Goal: Task Accomplishment & Management: Complete application form

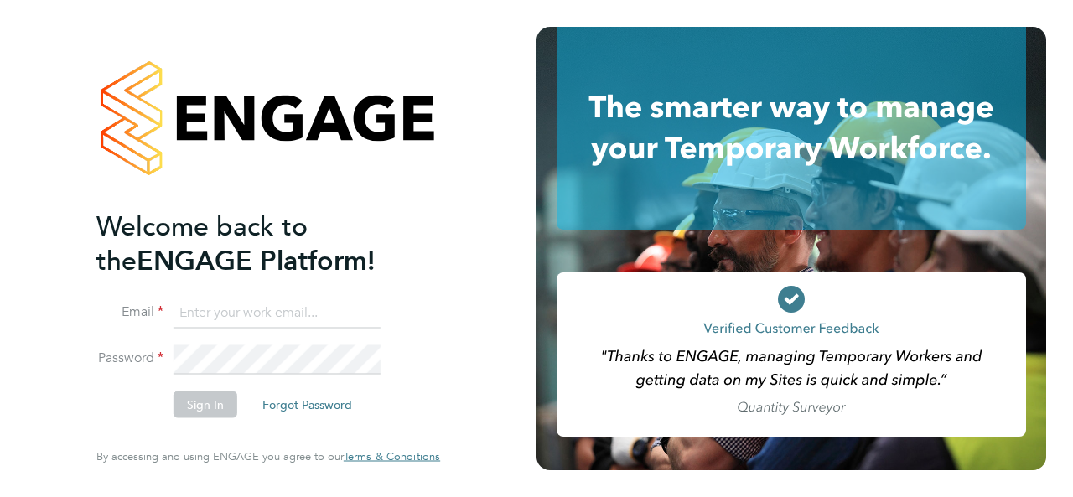
click at [253, 314] on input at bounding box center [277, 313] width 207 height 30
type input "[PERSON_NAME][EMAIL_ADDRESS][PERSON_NAME][DOMAIN_NAME]"
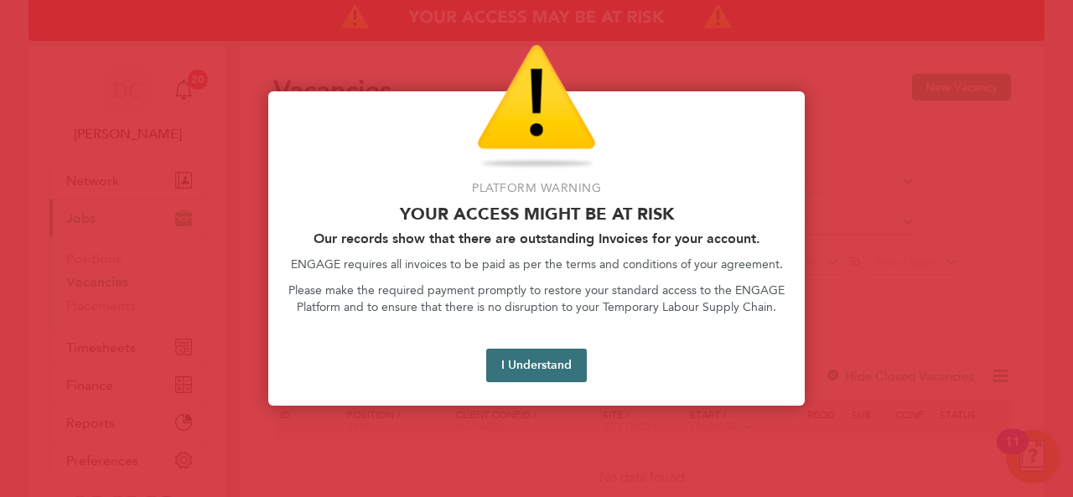
click at [547, 370] on button "I Understand" at bounding box center [536, 366] width 101 height 34
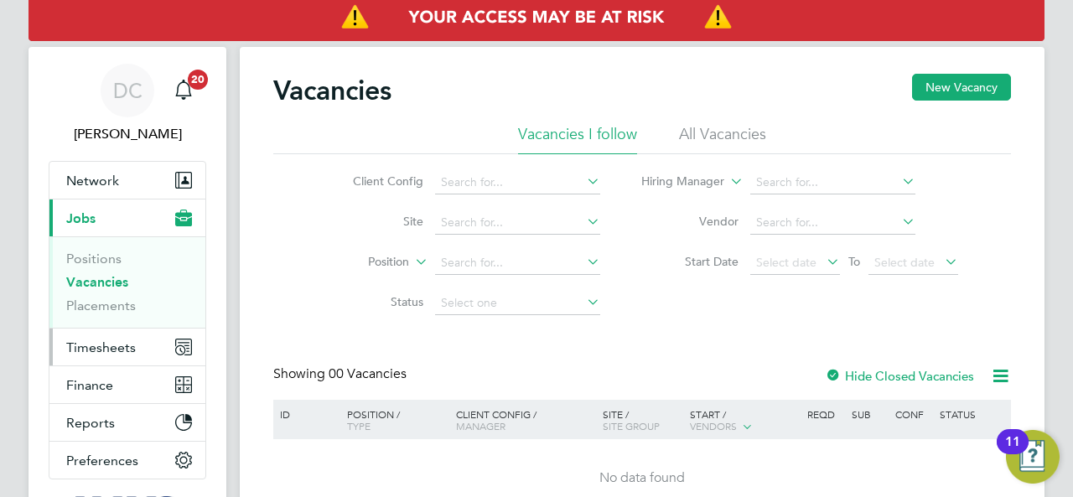
click at [106, 347] on span "Timesheets" at bounding box center [101, 348] width 70 height 16
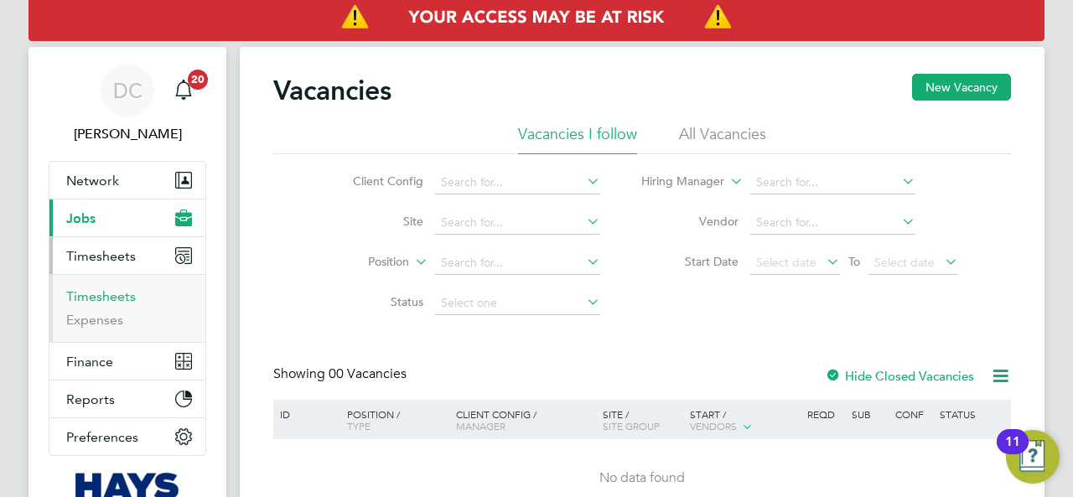
click at [116, 301] on link "Timesheets" at bounding box center [101, 296] width 70 height 16
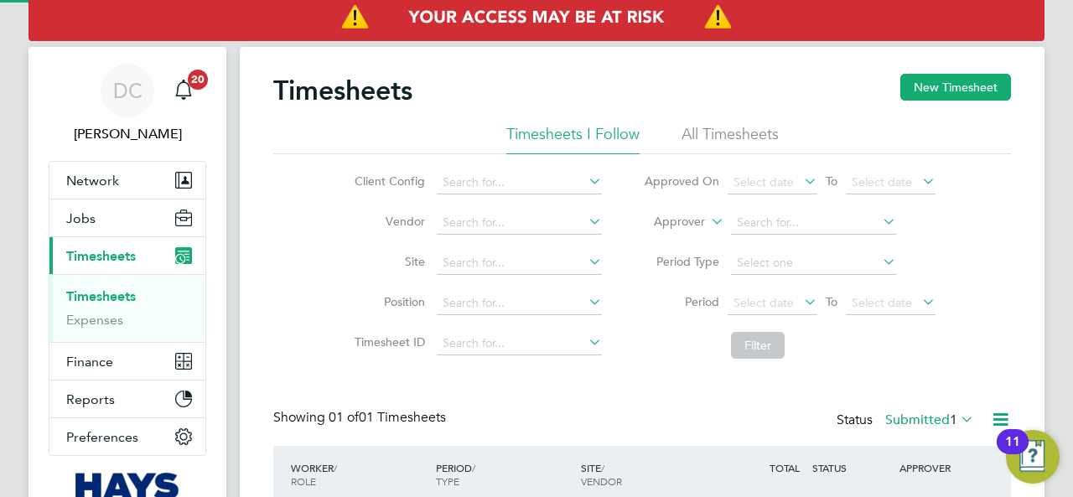
scroll to position [42, 145]
click at [927, 92] on button "New Timesheet" at bounding box center [956, 87] width 111 height 27
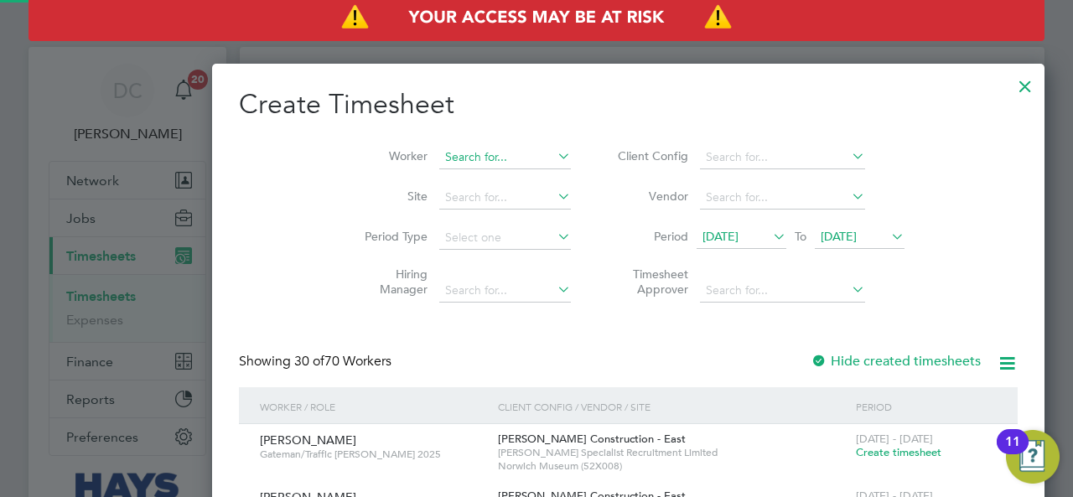
scroll to position [3317, 649]
click at [446, 164] on input at bounding box center [505, 157] width 132 height 23
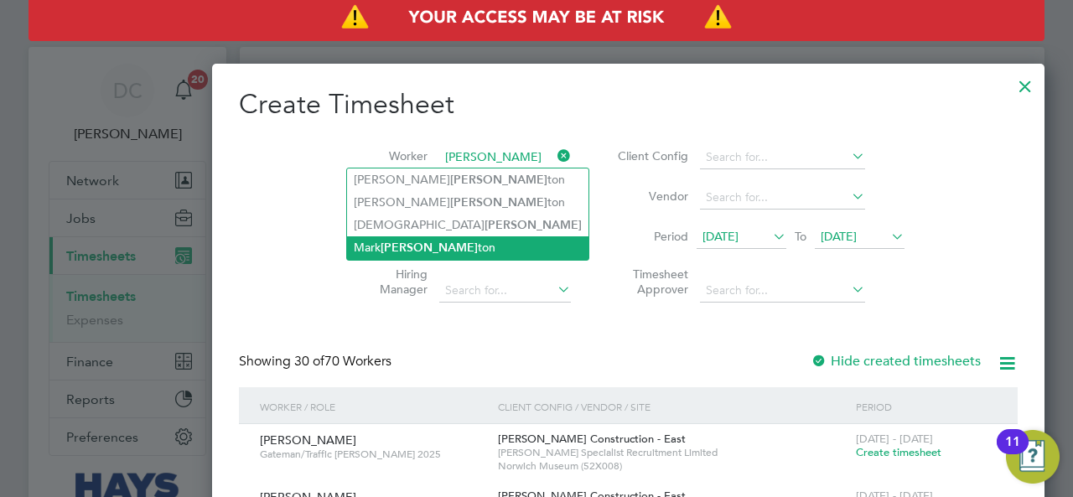
click at [408, 241] on b "[PERSON_NAME]" at bounding box center [429, 248] width 97 height 14
type input "[PERSON_NAME]"
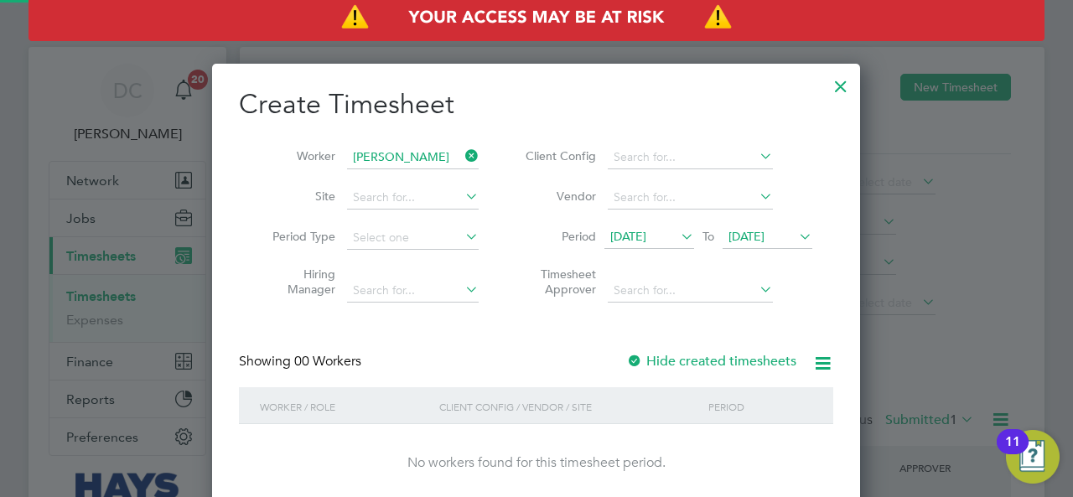
scroll to position [472, 649]
click at [765, 237] on span "[DATE]" at bounding box center [747, 236] width 36 height 15
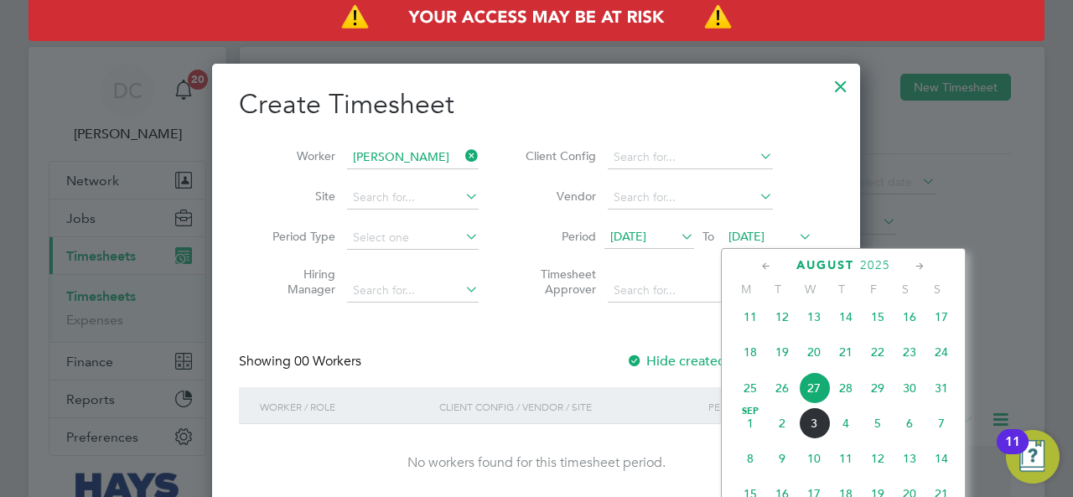
click at [940, 404] on span "31" at bounding box center [942, 388] width 32 height 32
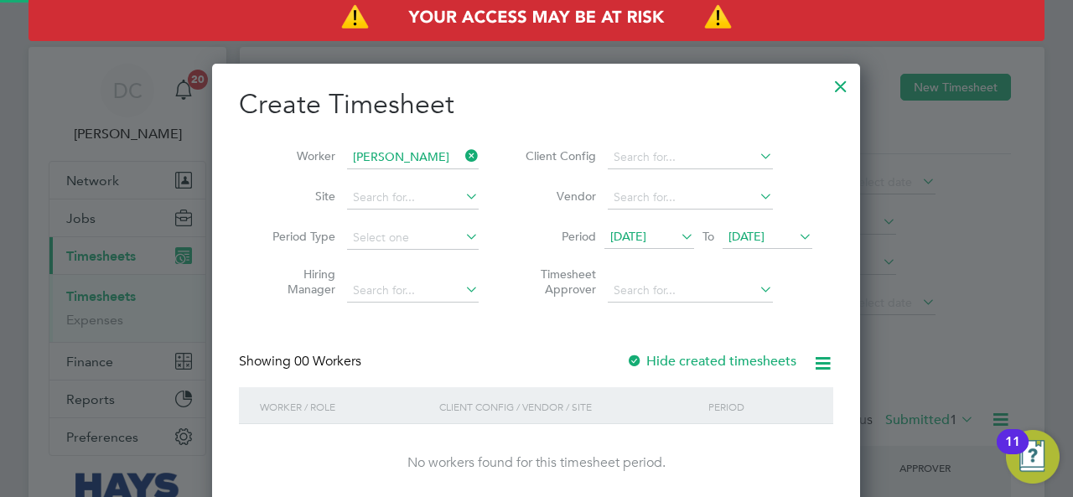
scroll to position [472, 649]
click at [728, 363] on label "Hide created timesheets" at bounding box center [711, 361] width 170 height 17
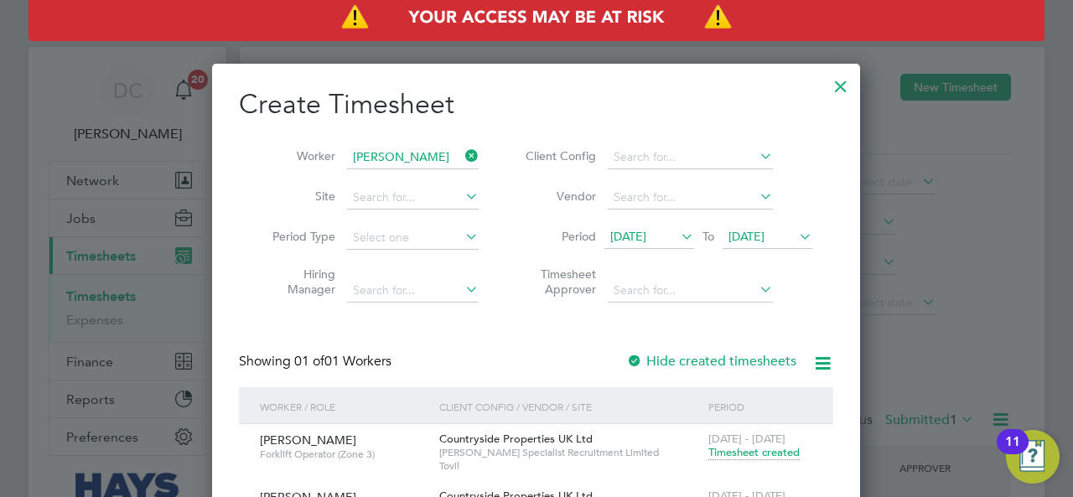
scroll to position [121, 0]
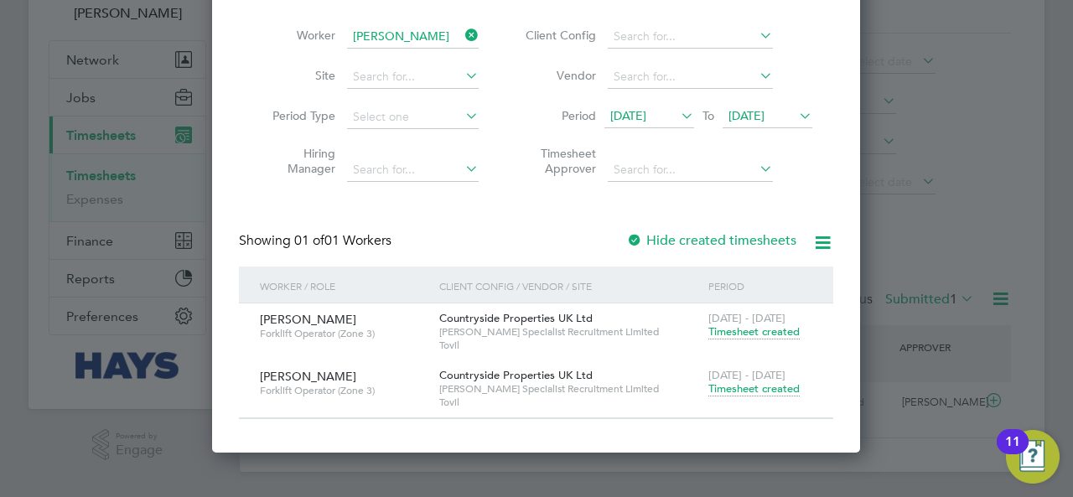
click at [751, 392] on span "Timesheet created" at bounding box center [754, 389] width 91 height 15
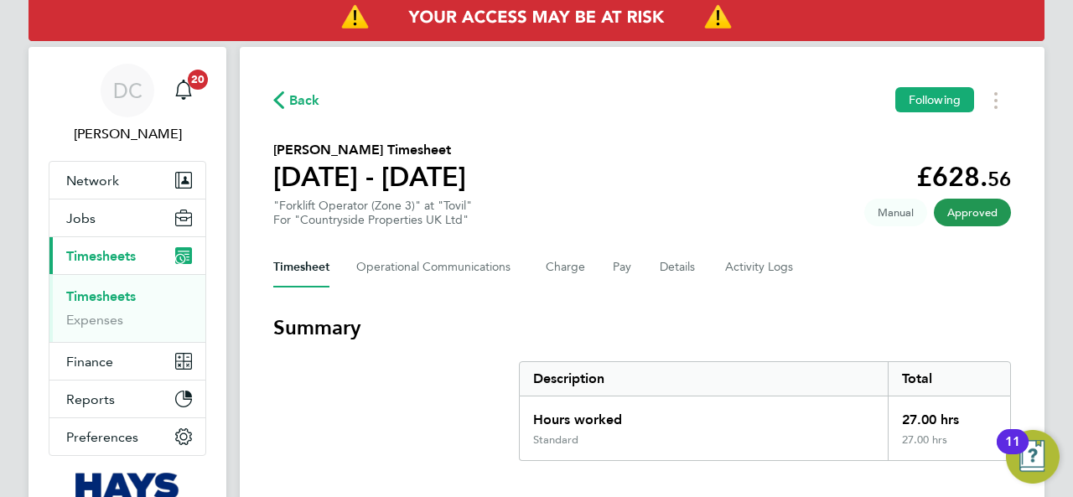
click at [97, 298] on link "Timesheets" at bounding box center [101, 296] width 70 height 16
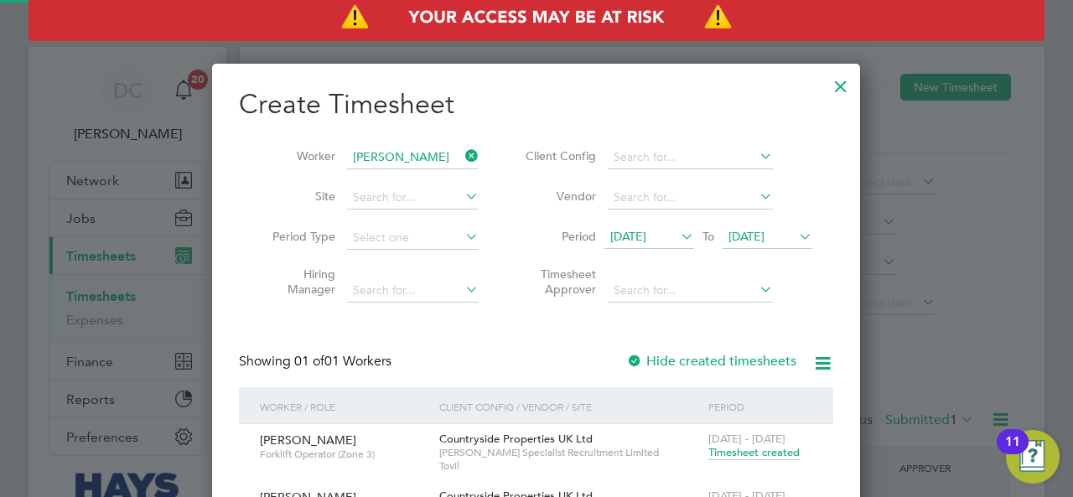
scroll to position [42, 145]
click at [452, 157] on input at bounding box center [413, 157] width 132 height 23
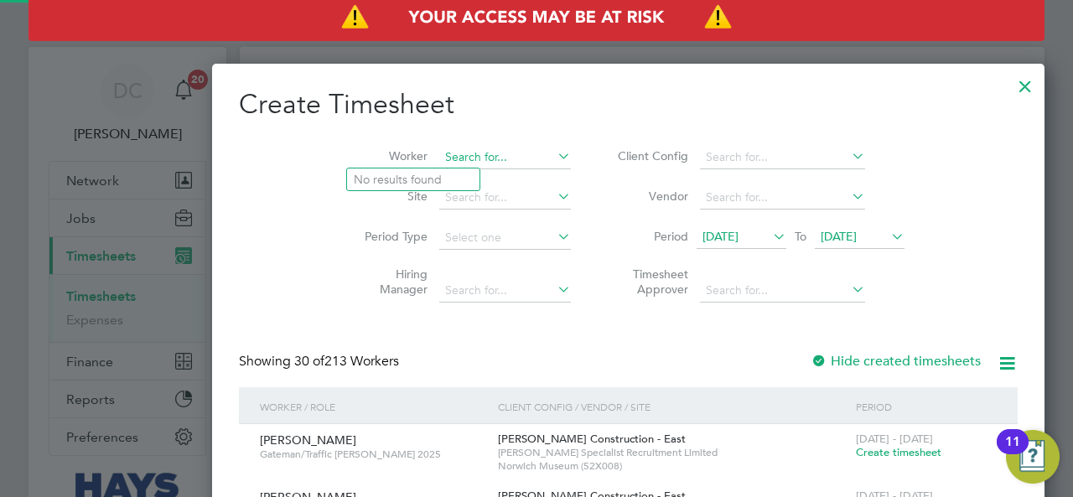
scroll to position [2993, 649]
click at [422, 184] on li "[PERSON_NAME]" at bounding box center [465, 180] width 236 height 23
type input "[PERSON_NAME]"
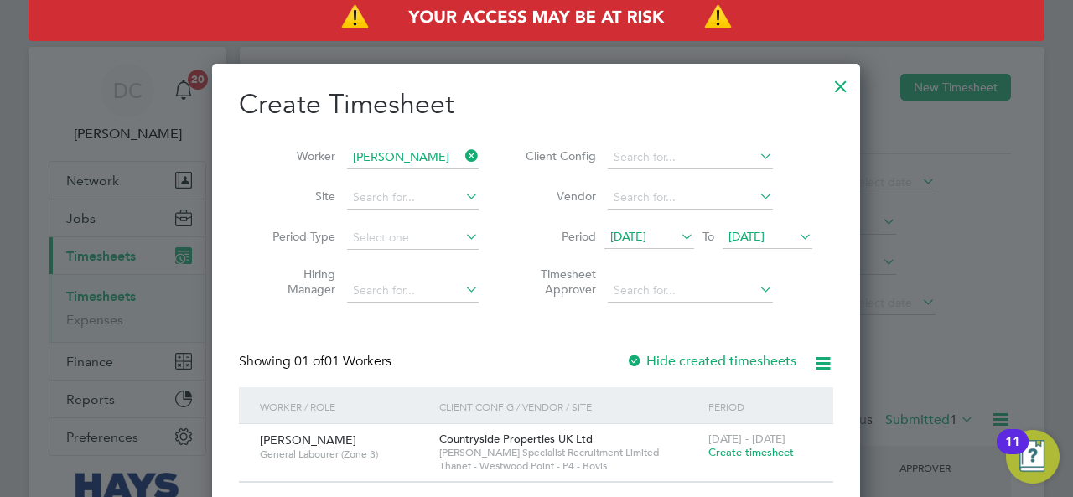
scroll to position [121, 0]
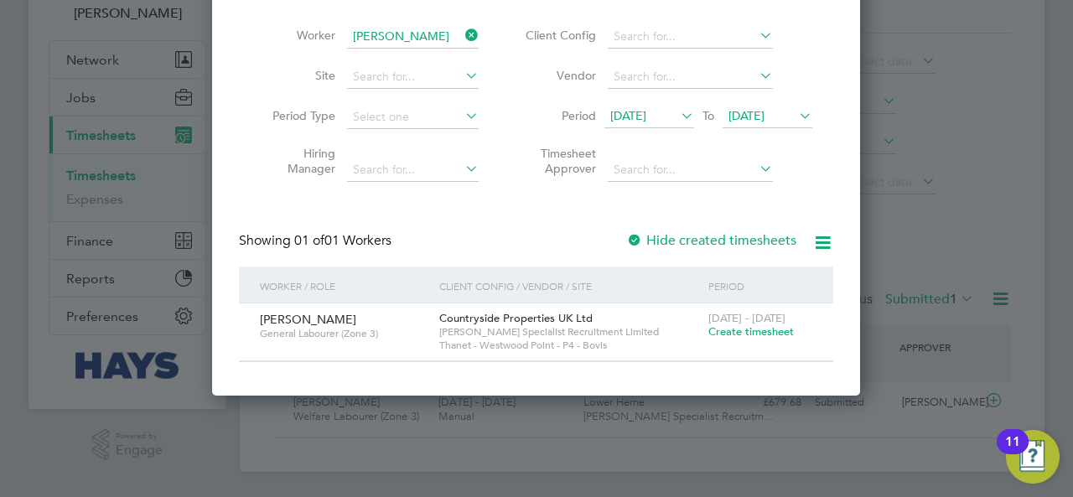
click at [741, 331] on span "Create timesheet" at bounding box center [752, 331] width 86 height 14
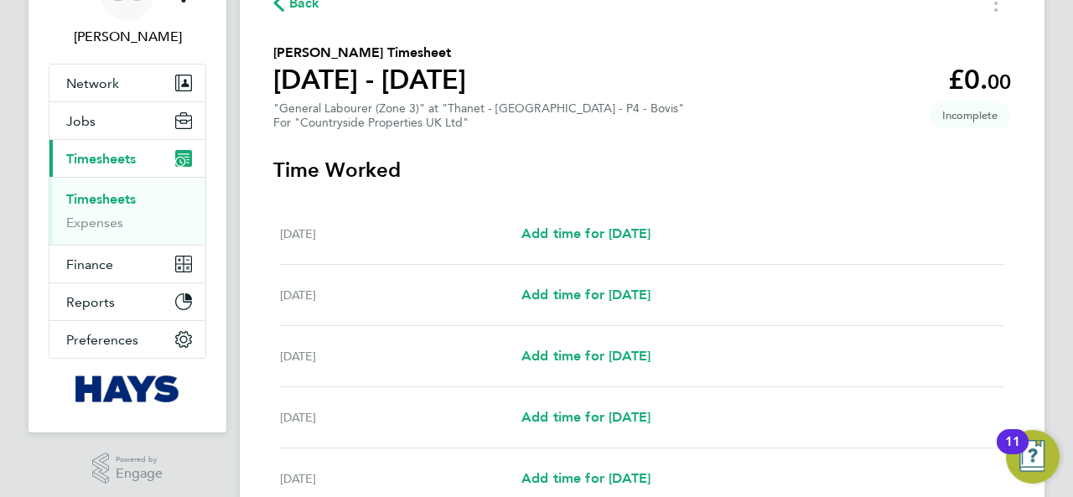
scroll to position [139, 0]
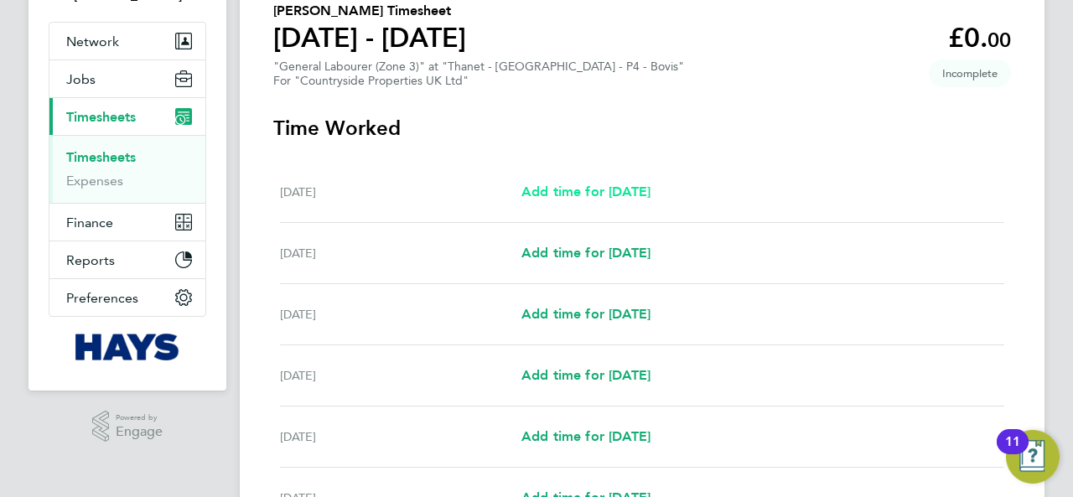
click at [620, 193] on span "Add time for [DATE]" at bounding box center [586, 192] width 129 height 16
select select "30"
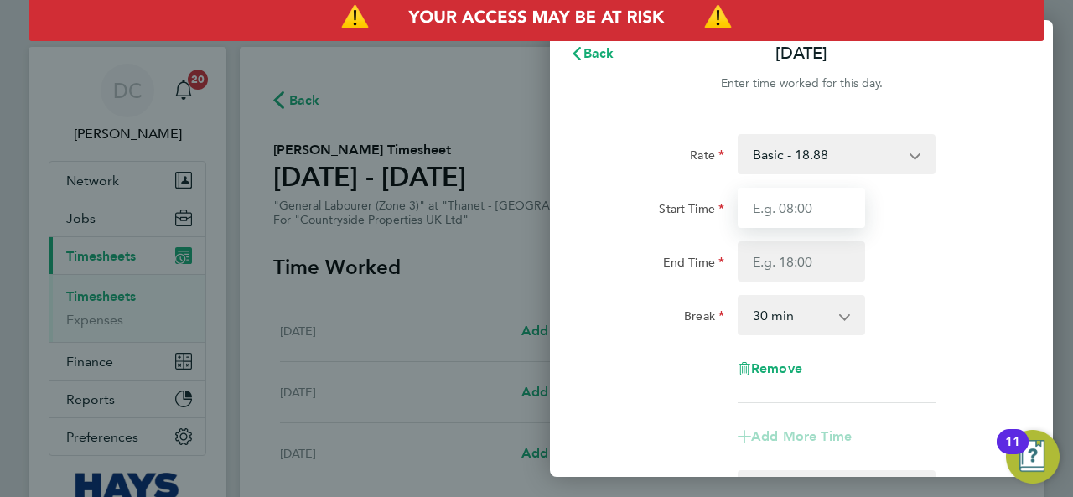
click at [790, 202] on input "Start Time" at bounding box center [801, 208] width 127 height 40
type input "07:30"
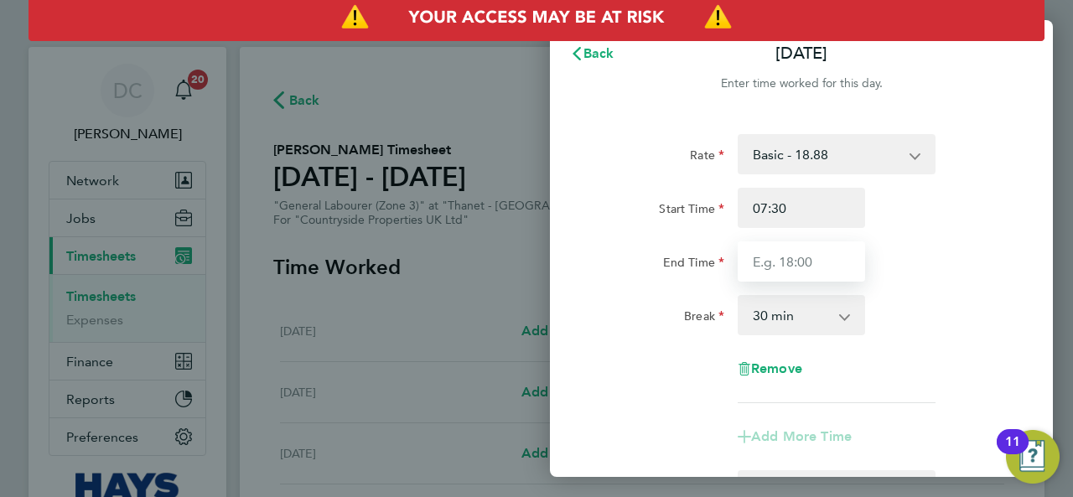
click at [803, 263] on input "End Time" at bounding box center [801, 261] width 127 height 40
type input "17:00"
click at [906, 299] on div "Break 0 min 15 min 30 min 45 min 60 min 75 min 90 min" at bounding box center [801, 315] width 423 height 40
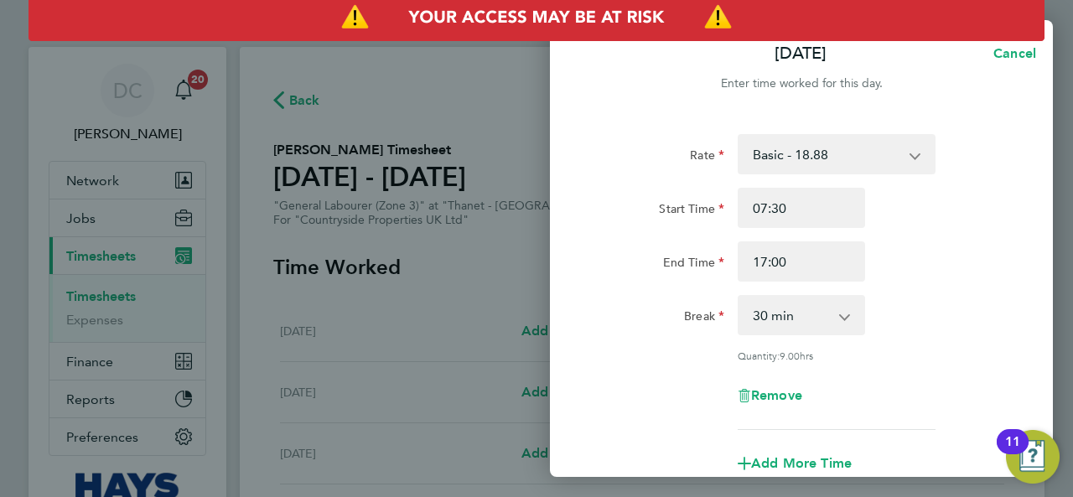
click at [929, 318] on div "Break 0 min 15 min 30 min 45 min 60 min 75 min 90 min" at bounding box center [801, 315] width 423 height 40
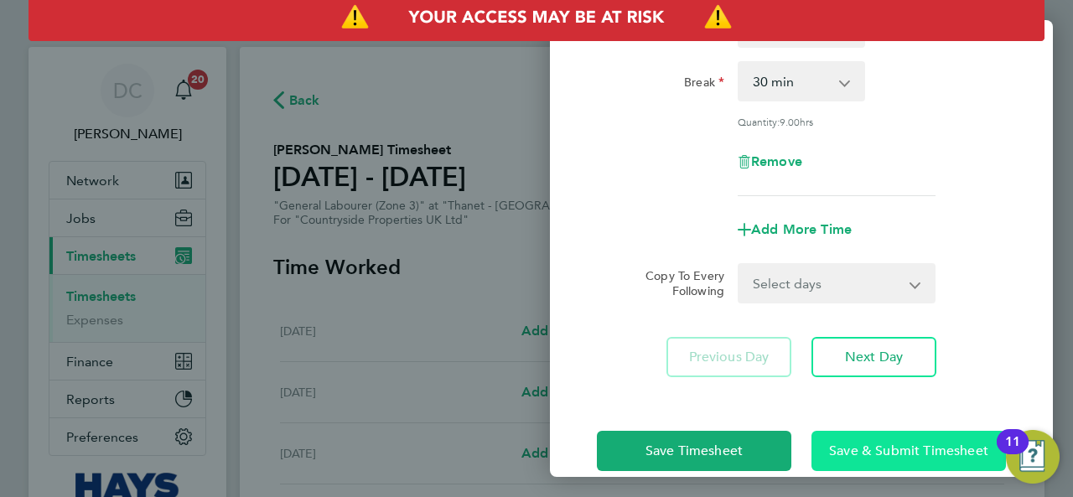
scroll to position [260, 0]
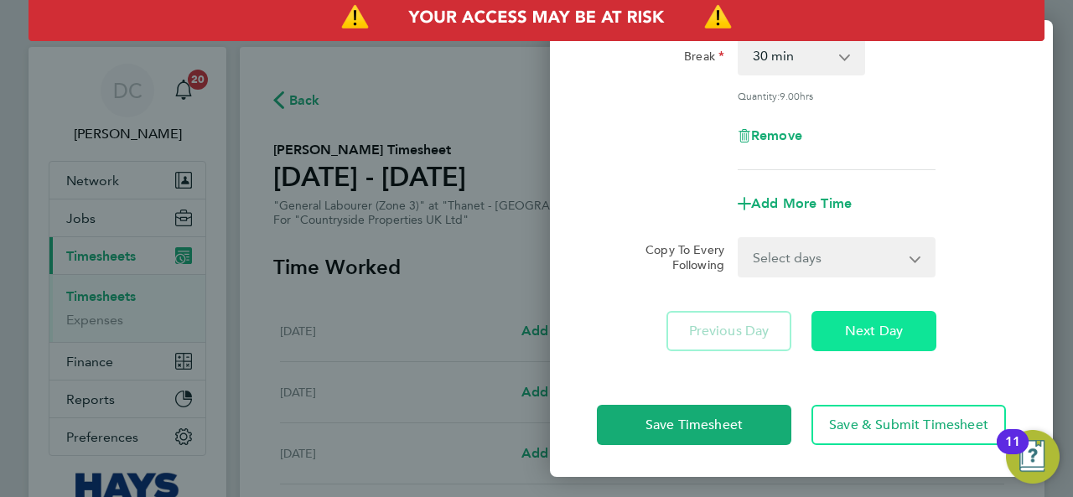
click at [879, 338] on button "Next Day" at bounding box center [874, 331] width 125 height 40
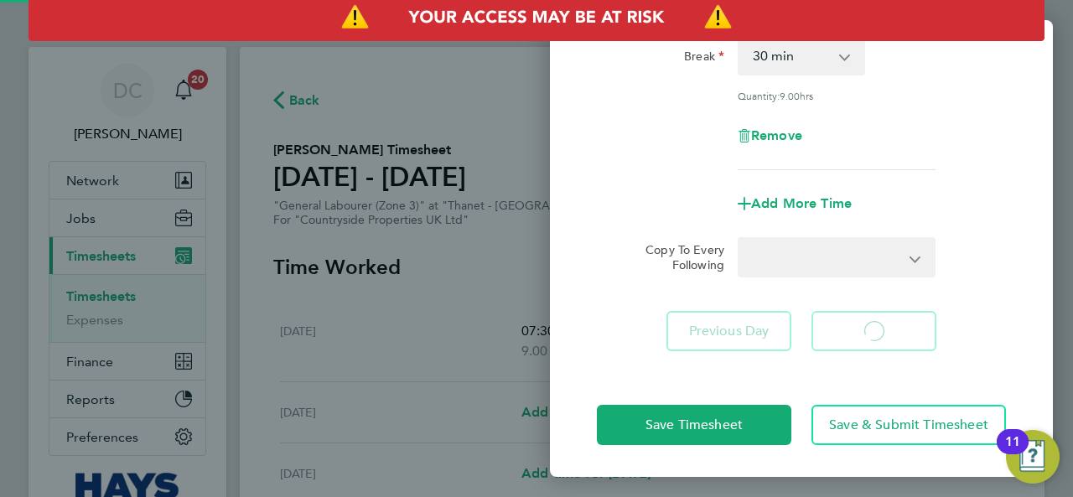
select select "30"
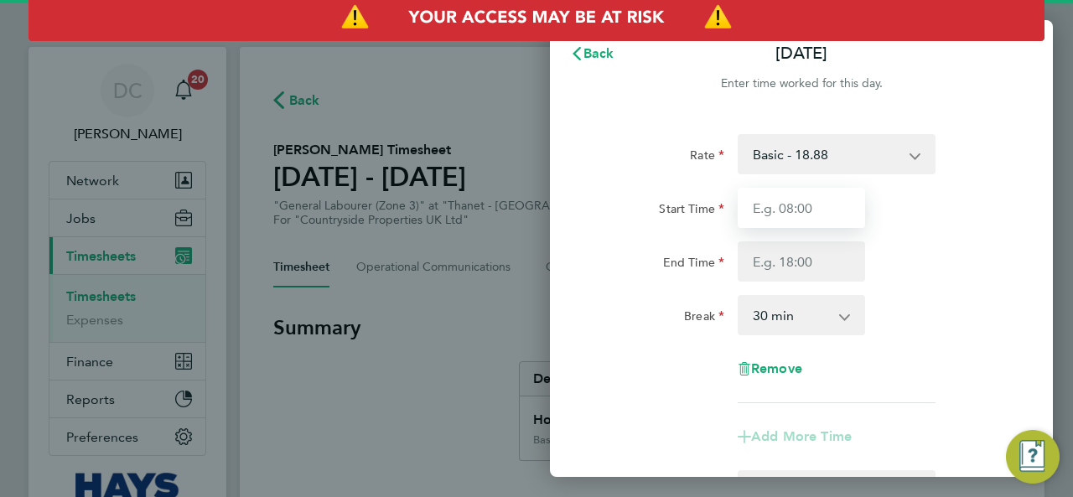
drag, startPoint x: 781, startPoint y: 198, endPoint x: 790, endPoint y: 206, distance: 11.9
click at [781, 198] on input "Start Time" at bounding box center [801, 208] width 127 height 40
type input "07:30"
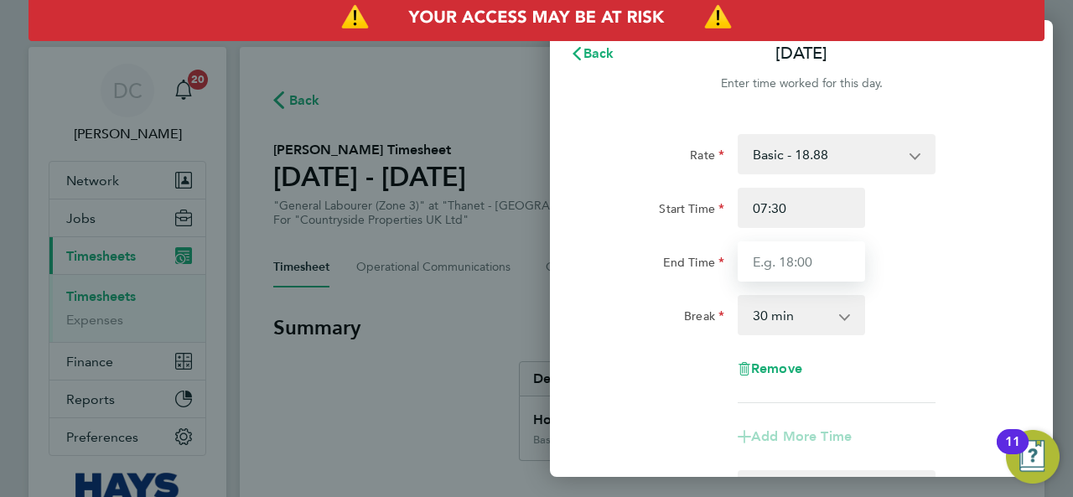
click at [802, 253] on input "End Time" at bounding box center [801, 261] width 127 height 40
type input "17:00"
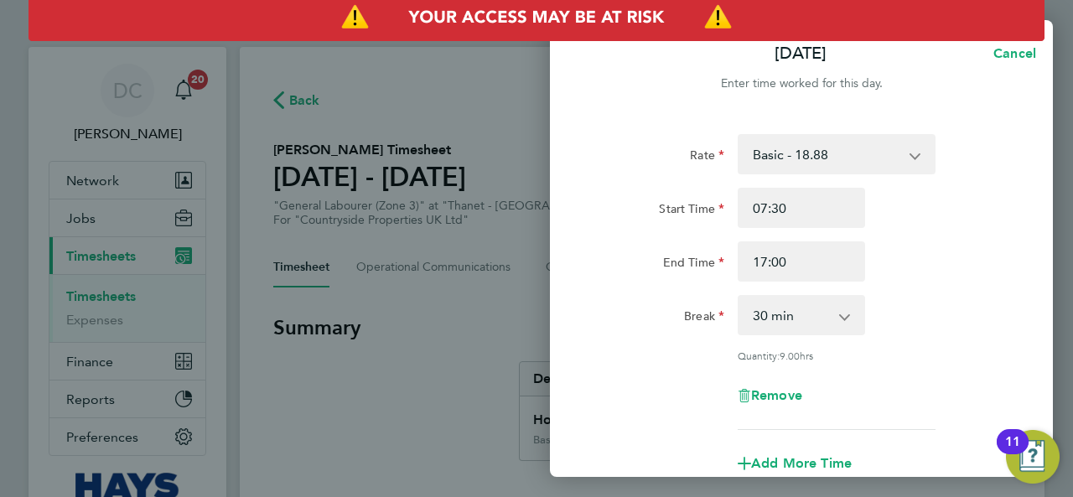
click at [877, 293] on div "Rate Basic - 18.88 Start Time 07:30 End Time 17:00 Break 0 min 15 min 30 min 45…" at bounding box center [801, 282] width 409 height 296
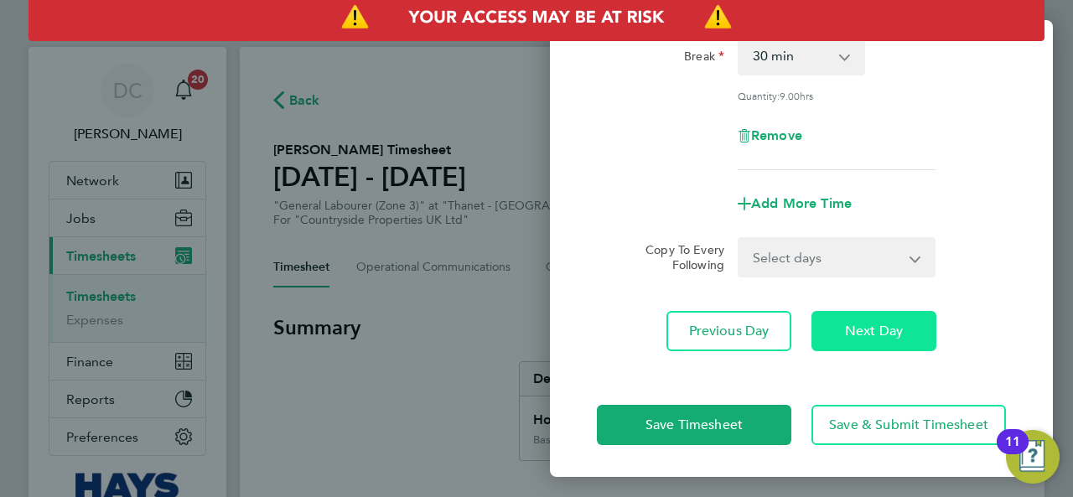
click at [900, 338] on button "Next Day" at bounding box center [874, 331] width 125 height 40
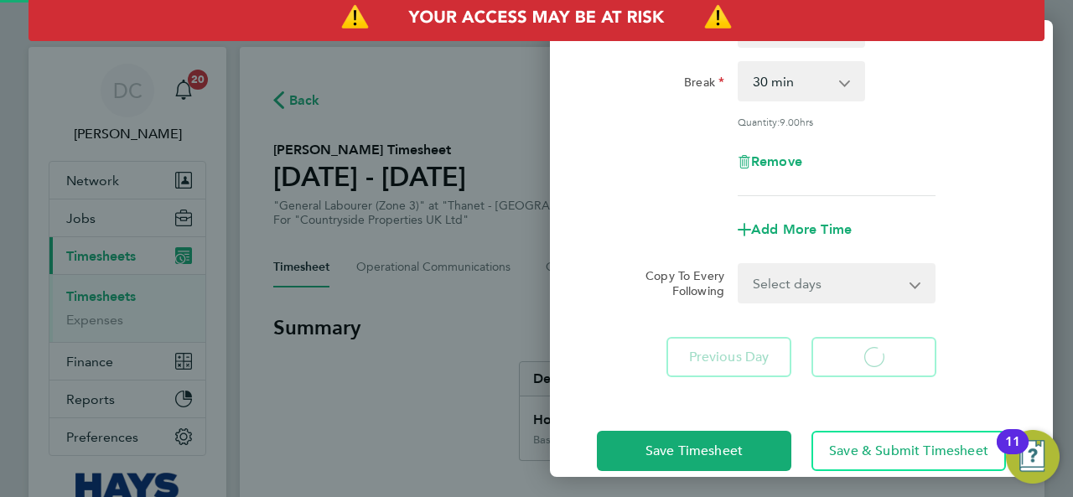
select select "30"
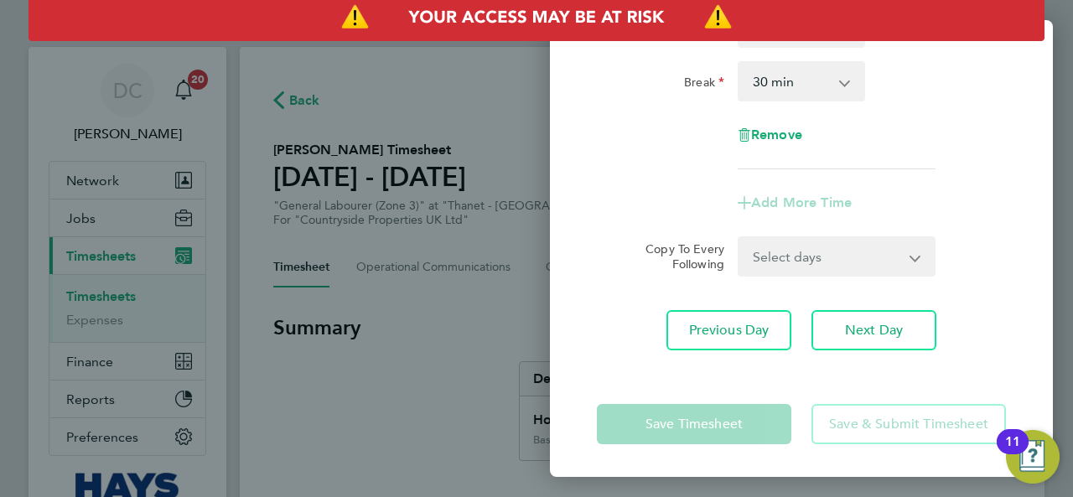
scroll to position [94, 0]
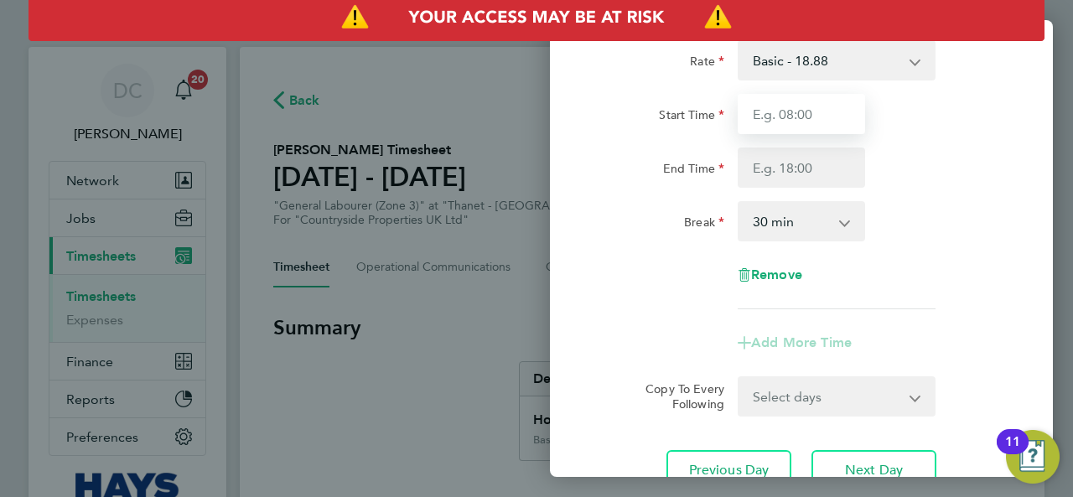
drag, startPoint x: 803, startPoint y: 117, endPoint x: 807, endPoint y: 130, distance: 13.0
click at [803, 117] on input "Start Time" at bounding box center [801, 114] width 127 height 40
type input "07:30"
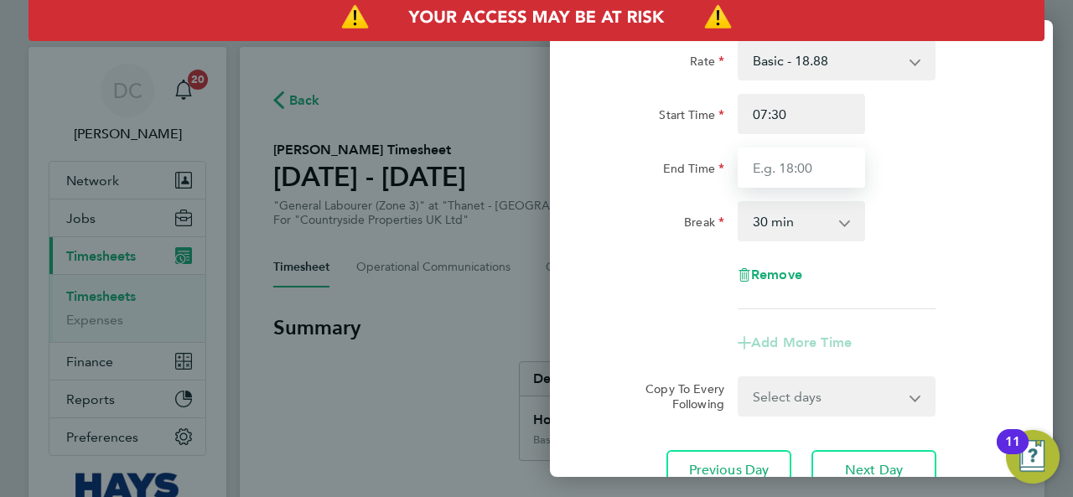
drag, startPoint x: 801, startPoint y: 163, endPoint x: 809, endPoint y: 181, distance: 20.3
click at [801, 163] on input "End Time" at bounding box center [801, 168] width 127 height 40
type input "17:00"
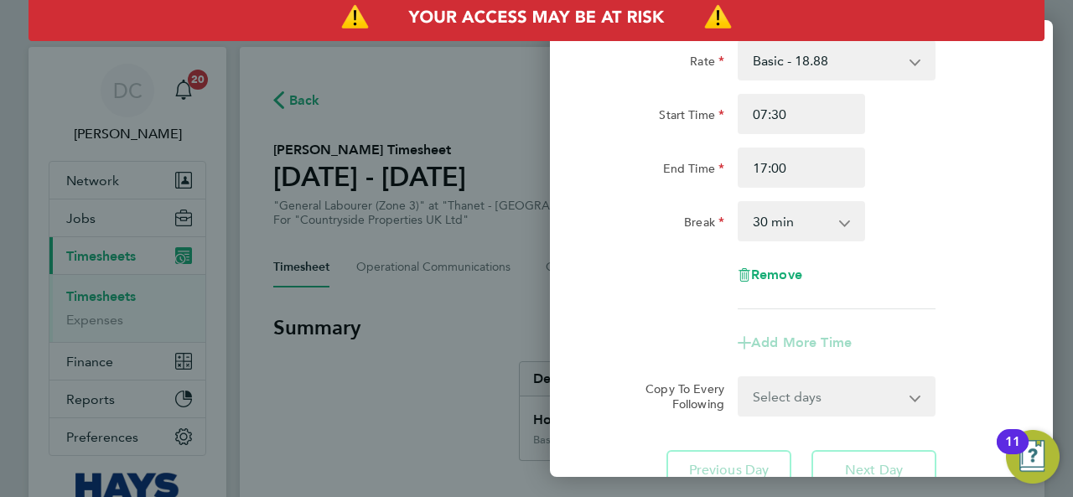
click at [882, 222] on div "Break 0 min 15 min 30 min 45 min 60 min 75 min 90 min" at bounding box center [801, 221] width 423 height 40
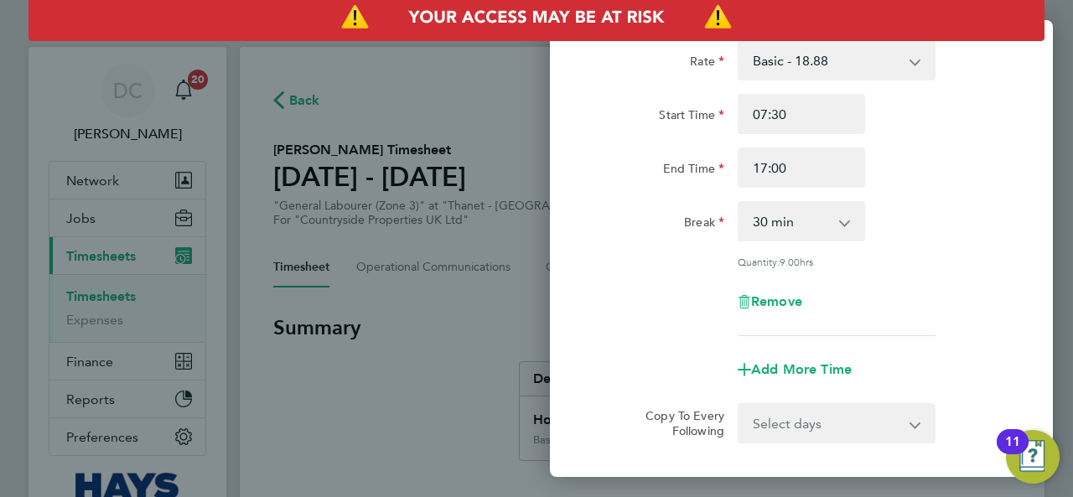
scroll to position [0, 0]
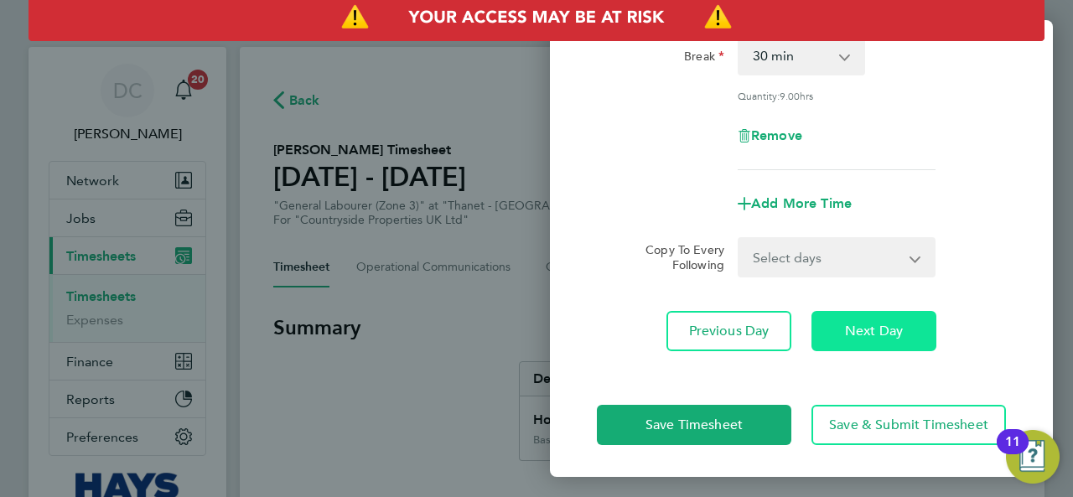
click at [863, 333] on span "Next Day" at bounding box center [874, 331] width 58 height 17
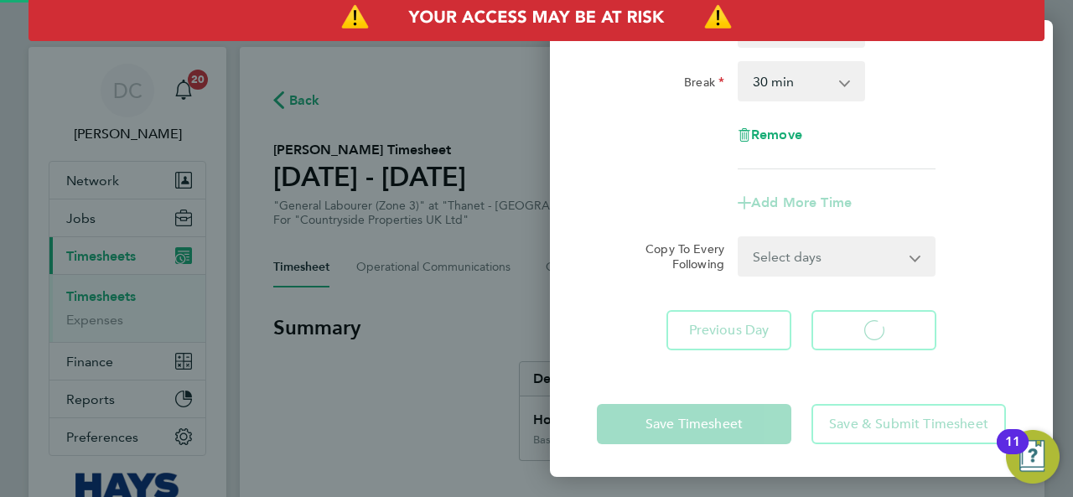
select select "30"
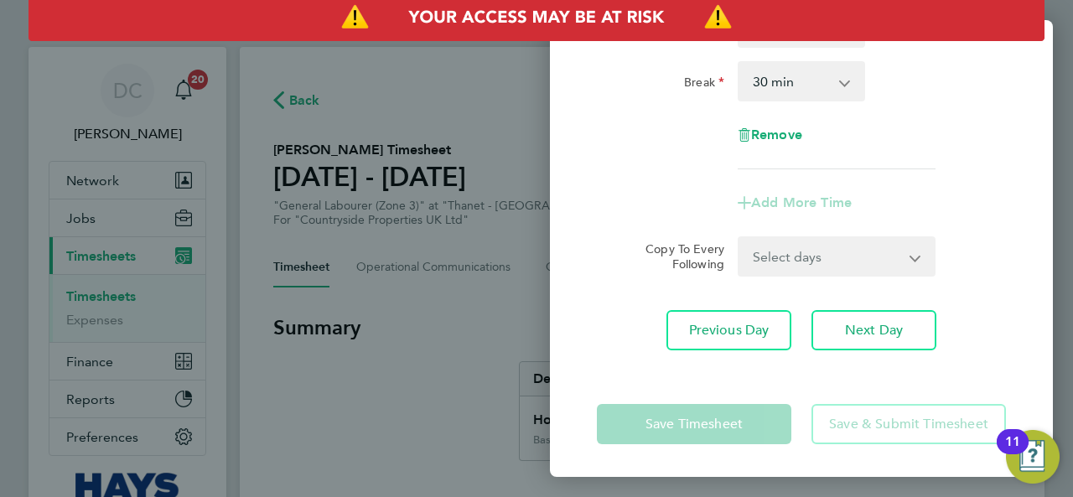
scroll to position [94, 0]
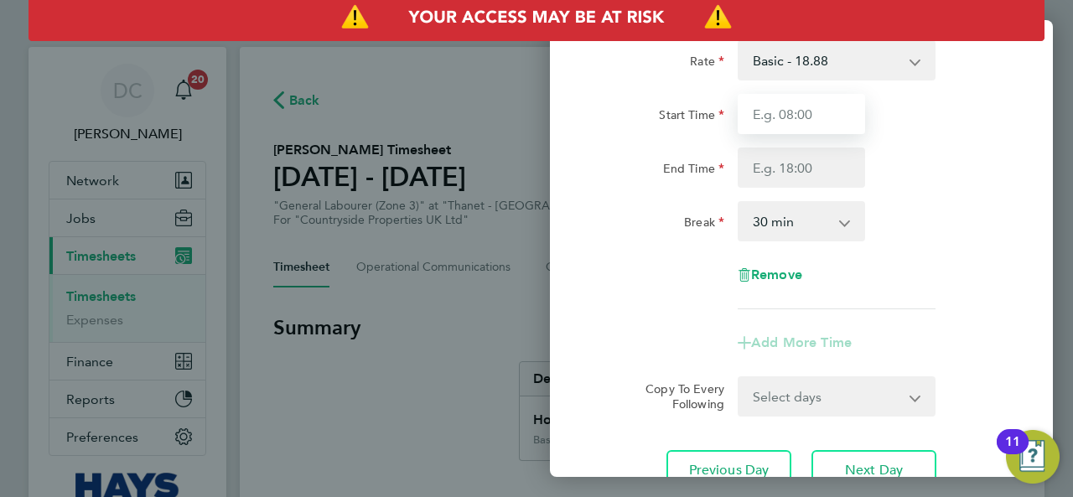
click at [807, 110] on input "Start Time" at bounding box center [801, 114] width 127 height 40
type input "07:30"
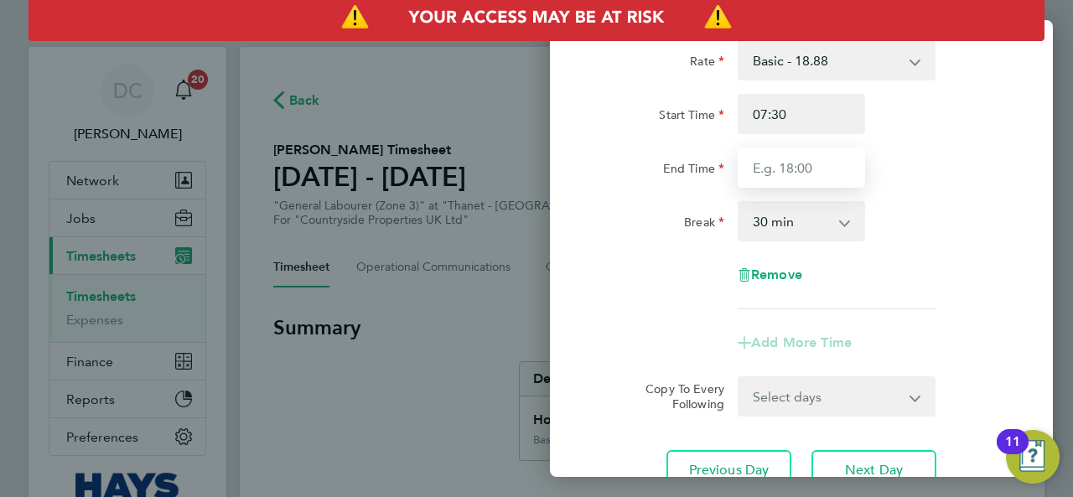
click at [811, 167] on input "End Time" at bounding box center [801, 168] width 127 height 40
type input "17:00"
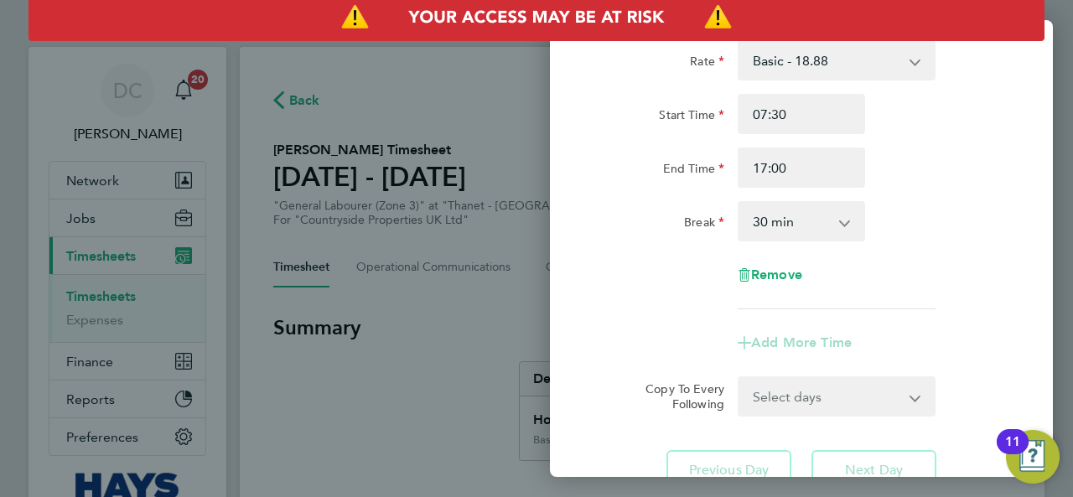
click at [904, 232] on div "Break 0 min 15 min 30 min 45 min 60 min 75 min 90 min" at bounding box center [801, 221] width 423 height 40
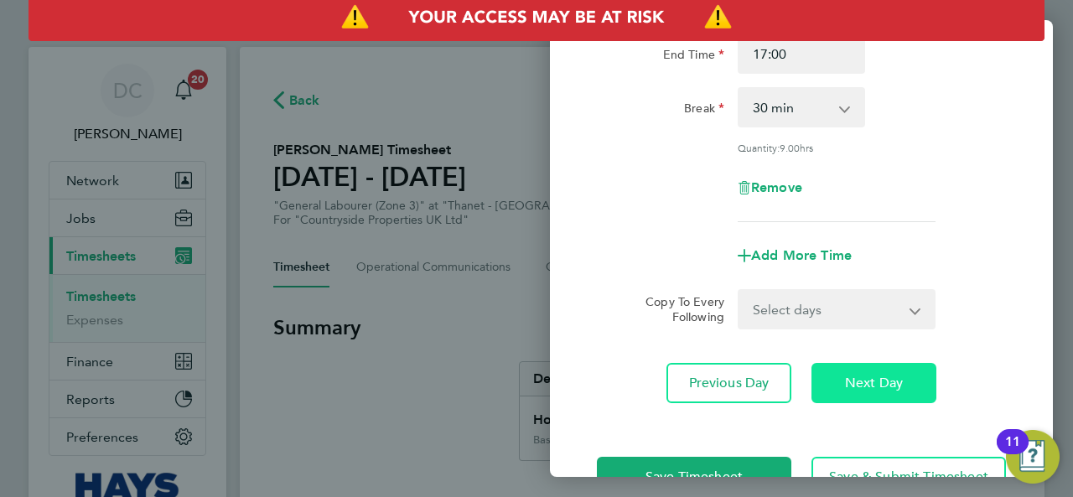
scroll to position [260, 0]
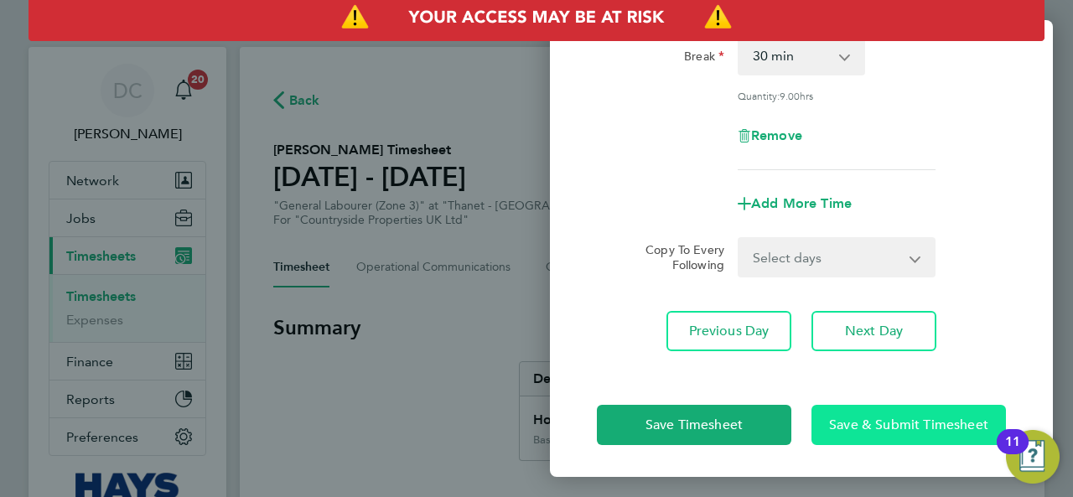
click at [870, 420] on span "Save & Submit Timesheet" at bounding box center [908, 425] width 159 height 17
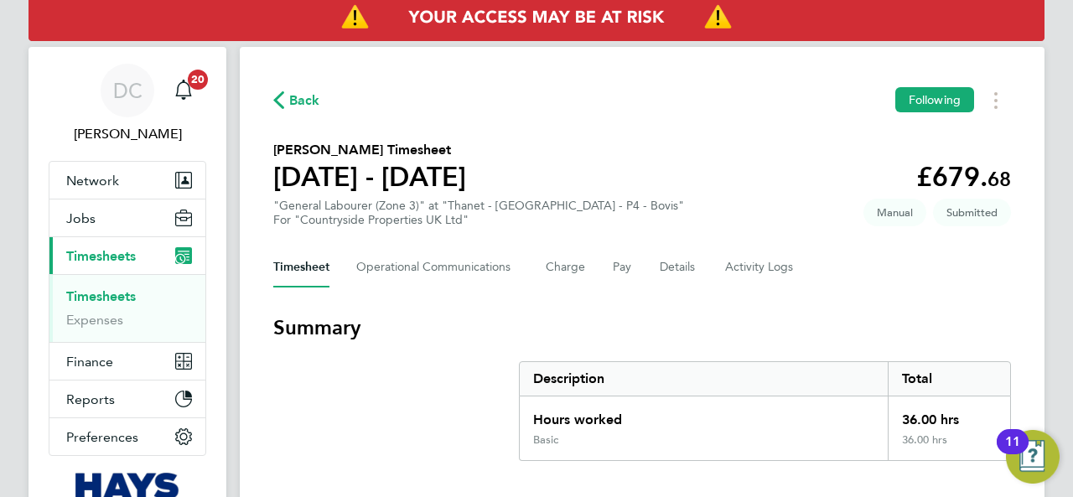
click at [91, 246] on button "Current page: Timesheets" at bounding box center [127, 255] width 156 height 37
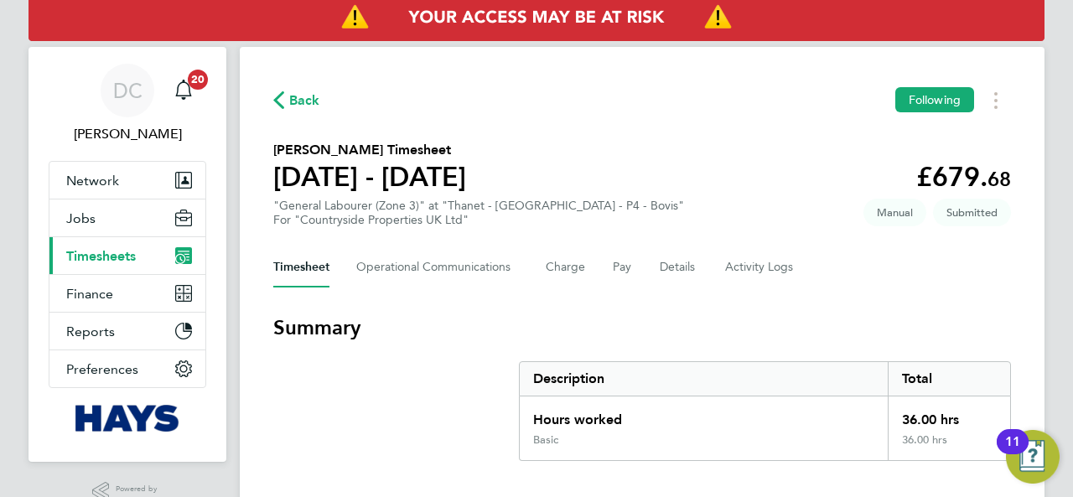
click at [101, 257] on span "Timesheets" at bounding box center [101, 256] width 70 height 16
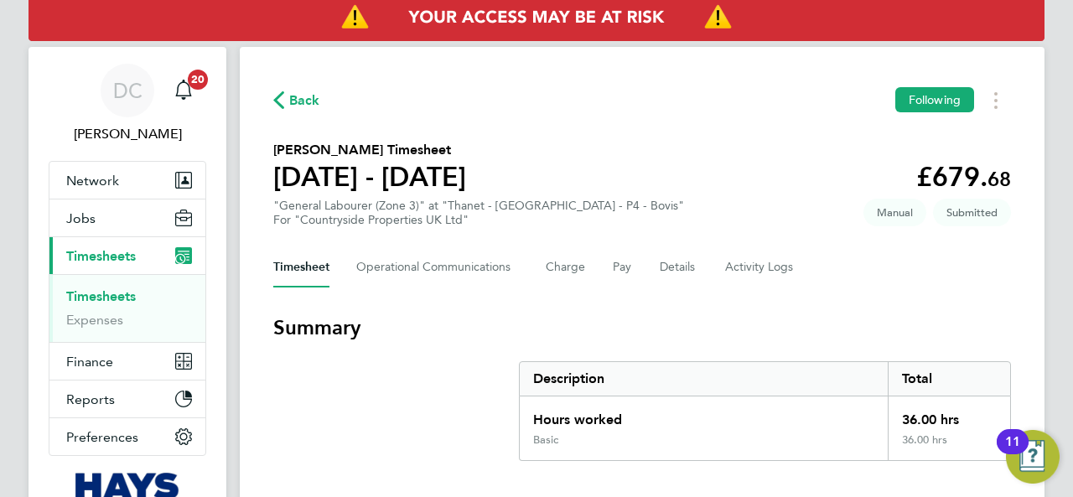
click at [100, 299] on link "Timesheets" at bounding box center [101, 296] width 70 height 16
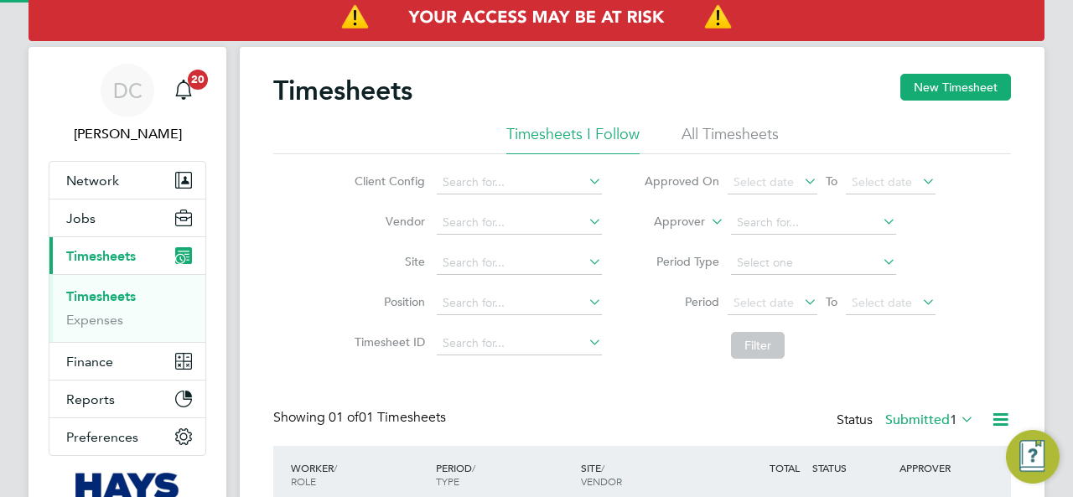
scroll to position [42, 145]
click at [913, 93] on button "New Timesheet" at bounding box center [956, 87] width 111 height 27
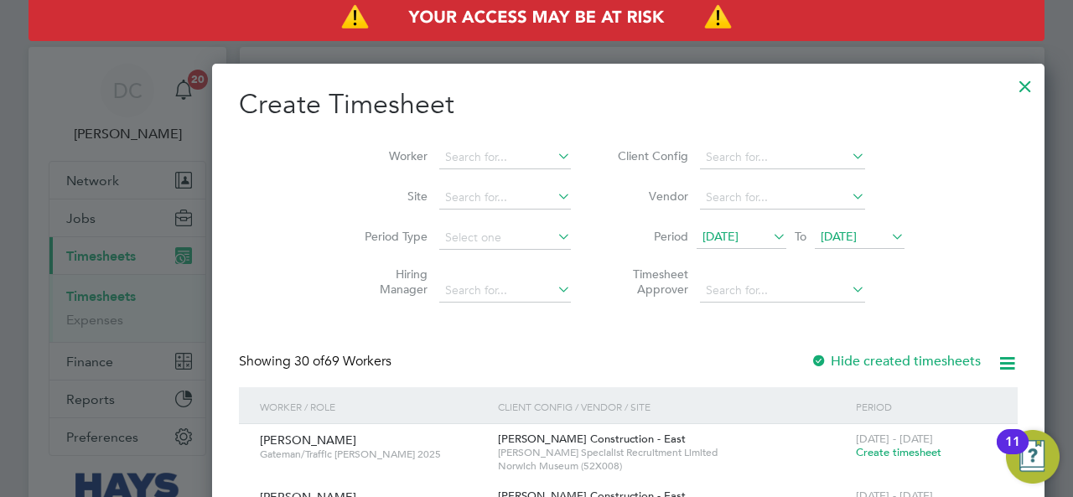
scroll to position [3317, 649]
click at [30, 204] on div at bounding box center [536, 248] width 1073 height 497
click at [1010, 86] on div at bounding box center [1025, 82] width 30 height 30
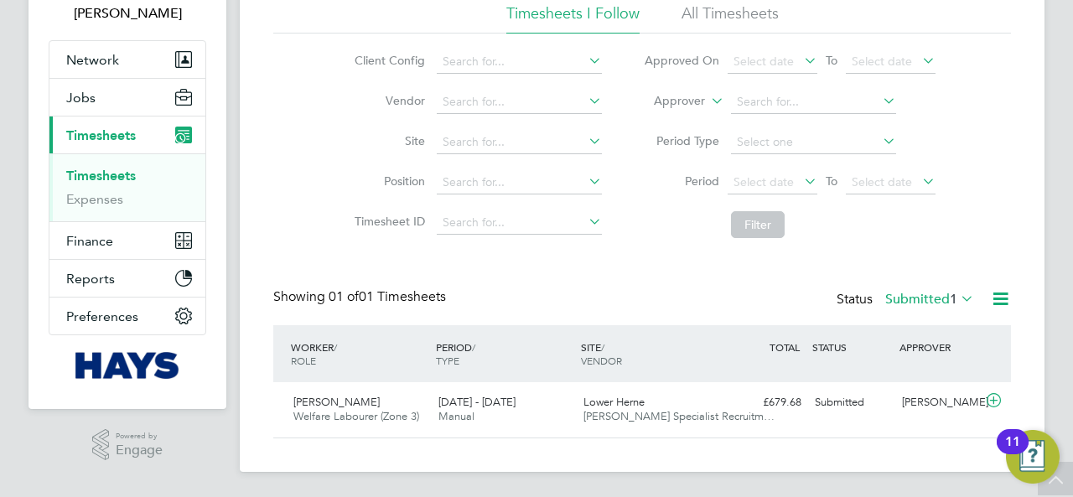
scroll to position [0, 0]
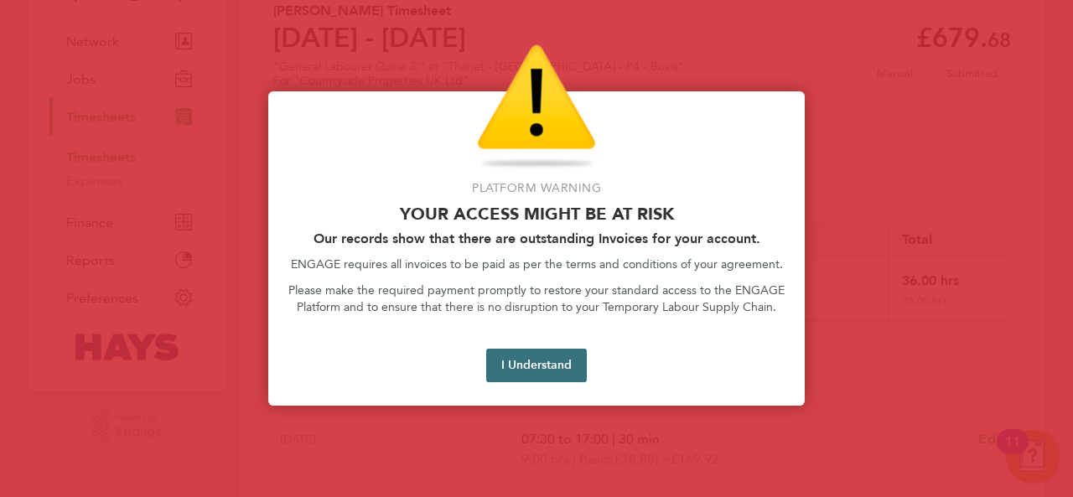
click at [563, 377] on button "I Understand" at bounding box center [536, 366] width 101 height 34
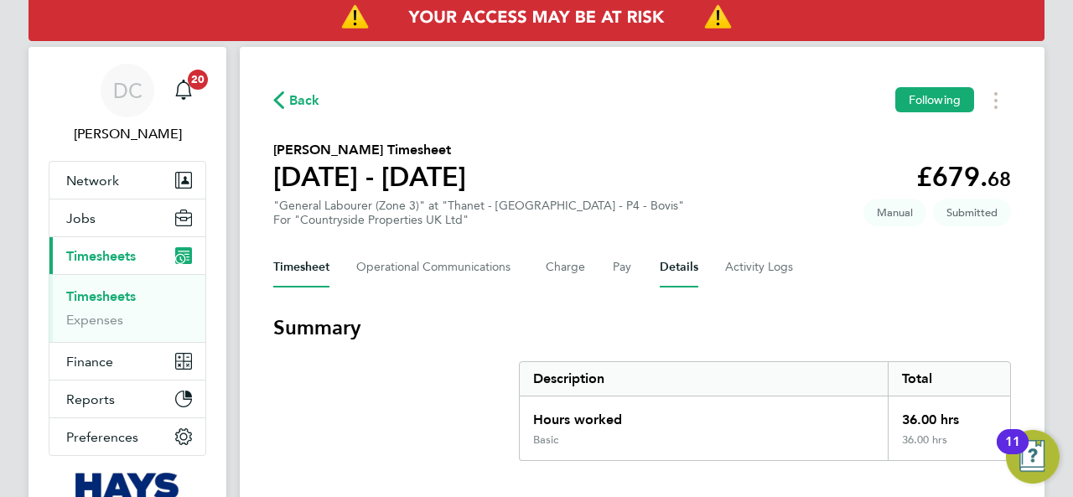
click at [670, 267] on button "Details" at bounding box center [679, 267] width 39 height 40
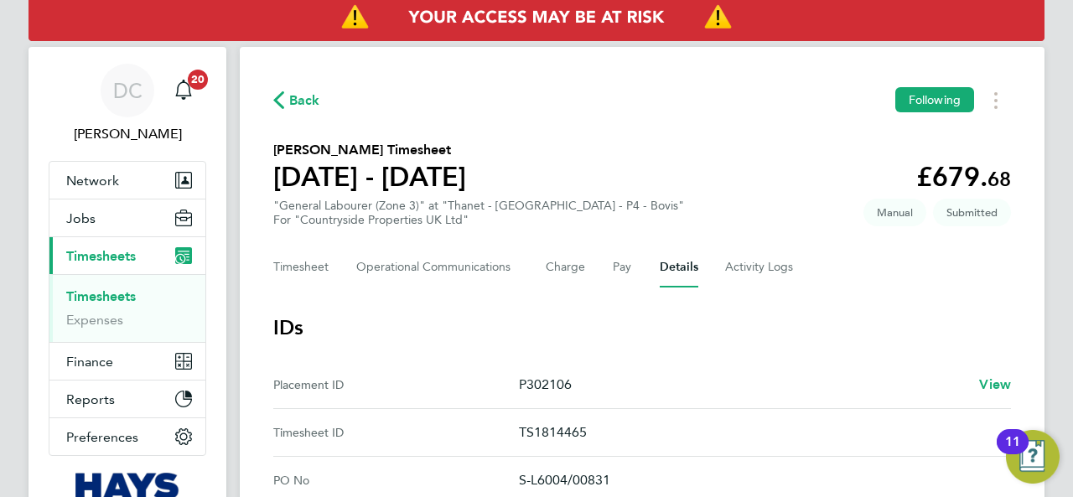
click at [122, 299] on link "Timesheets" at bounding box center [101, 296] width 70 height 16
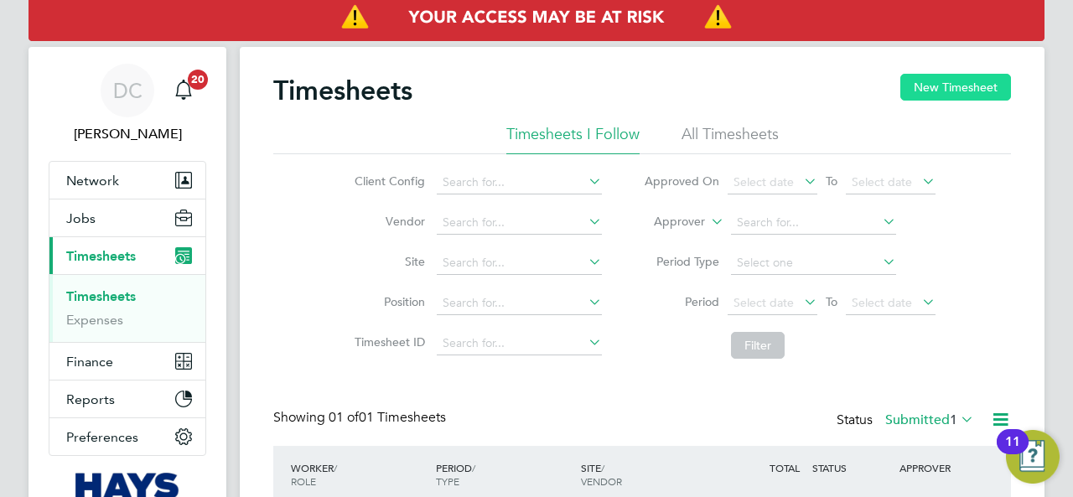
click at [911, 93] on button "New Timesheet" at bounding box center [956, 87] width 111 height 27
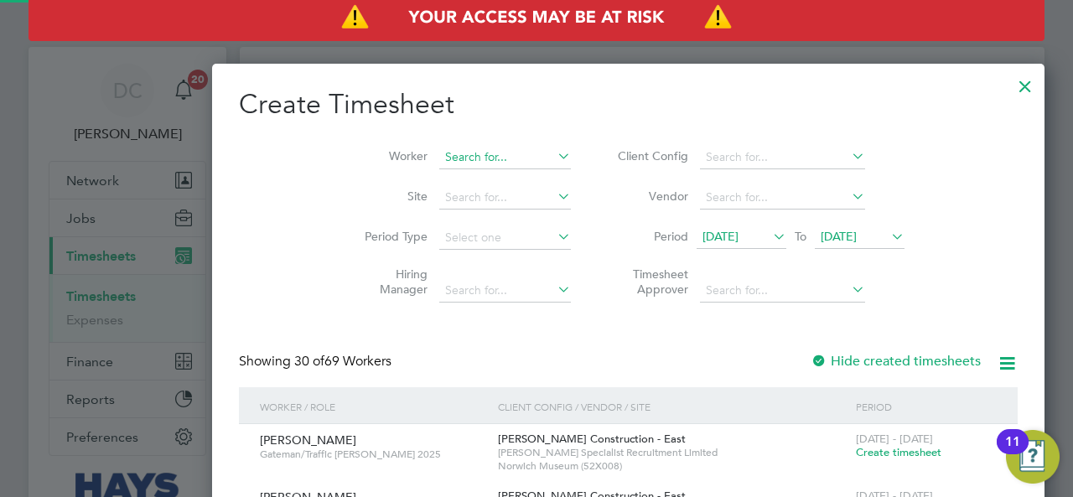
click at [439, 155] on input at bounding box center [505, 157] width 132 height 23
click at [441, 155] on input "[PERSON_NAME]" at bounding box center [505, 157] width 132 height 23
drag, startPoint x: 425, startPoint y: 157, endPoint x: 307, endPoint y: 158, distance: 118.2
click at [331, 158] on li "Worker [PERSON_NAME]" at bounding box center [461, 158] width 261 height 40
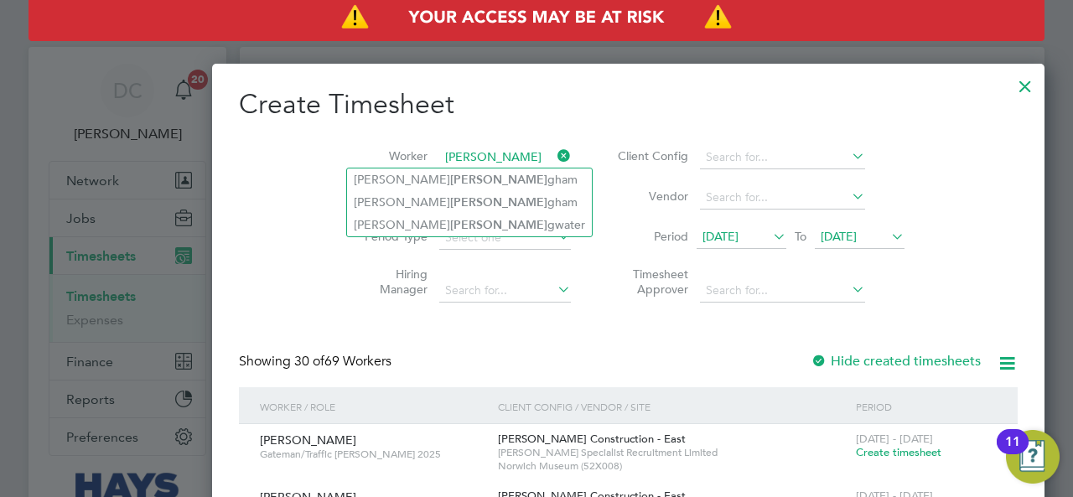
type input "[PERSON_NAME]"
click at [1010, 86] on div at bounding box center [1025, 82] width 30 height 30
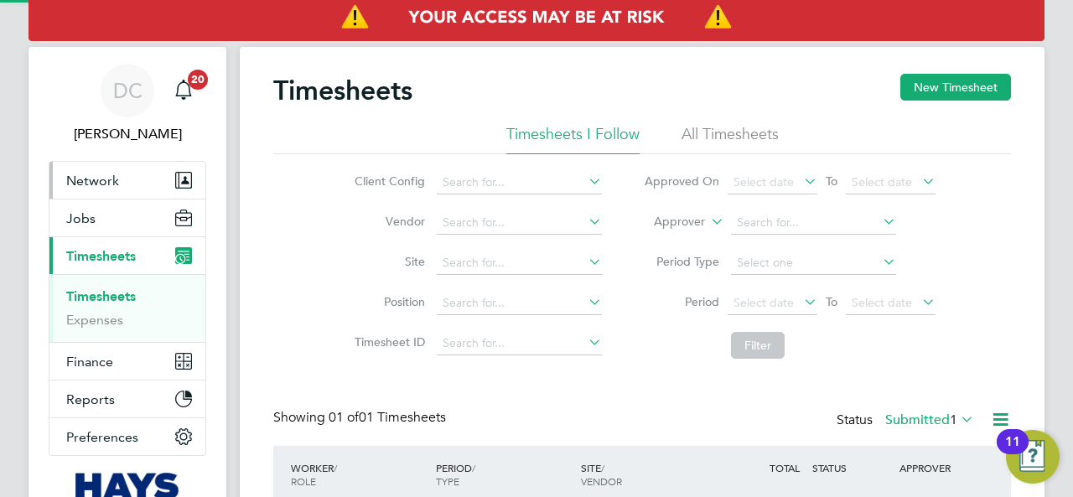
click at [83, 182] on span "Network" at bounding box center [92, 181] width 53 height 16
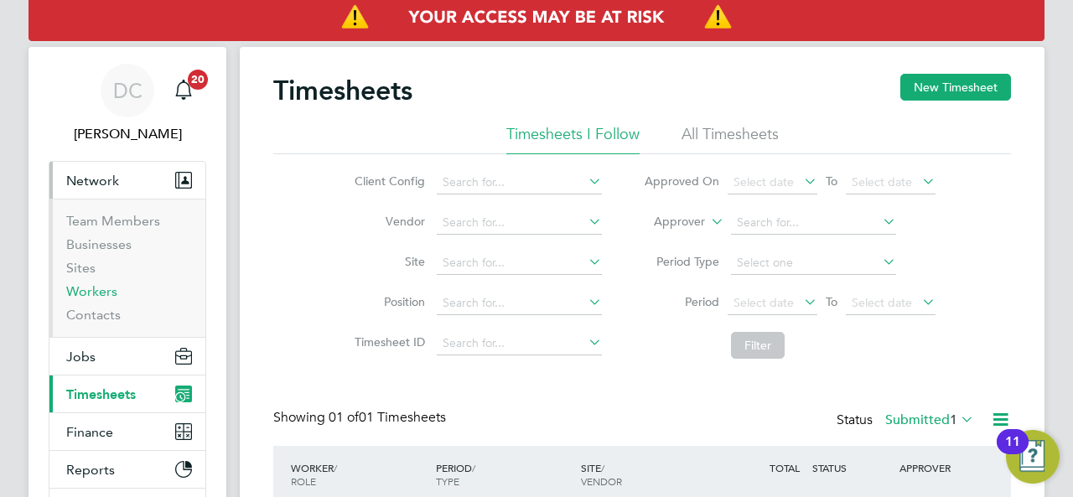
click at [106, 288] on link "Workers" at bounding box center [91, 291] width 51 height 16
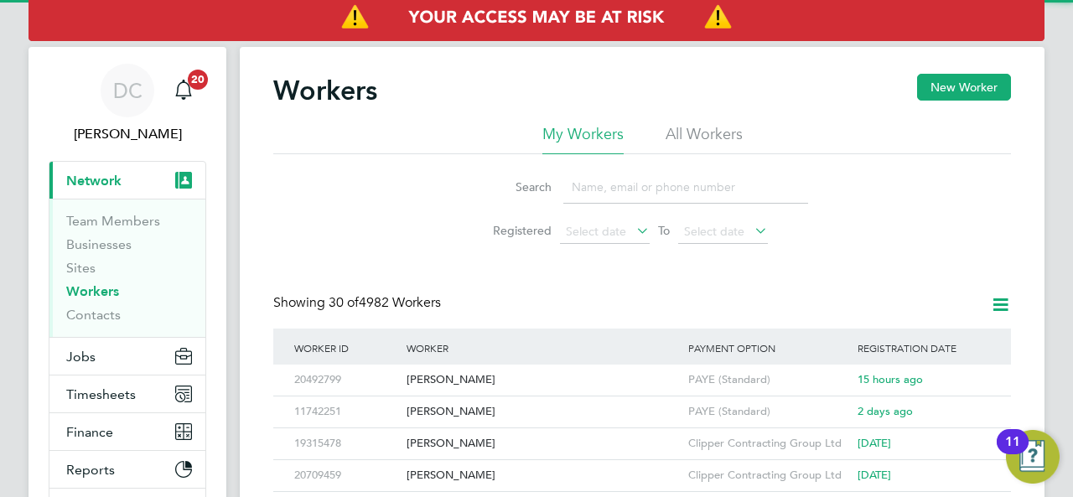
click at [585, 187] on input at bounding box center [685, 187] width 245 height 33
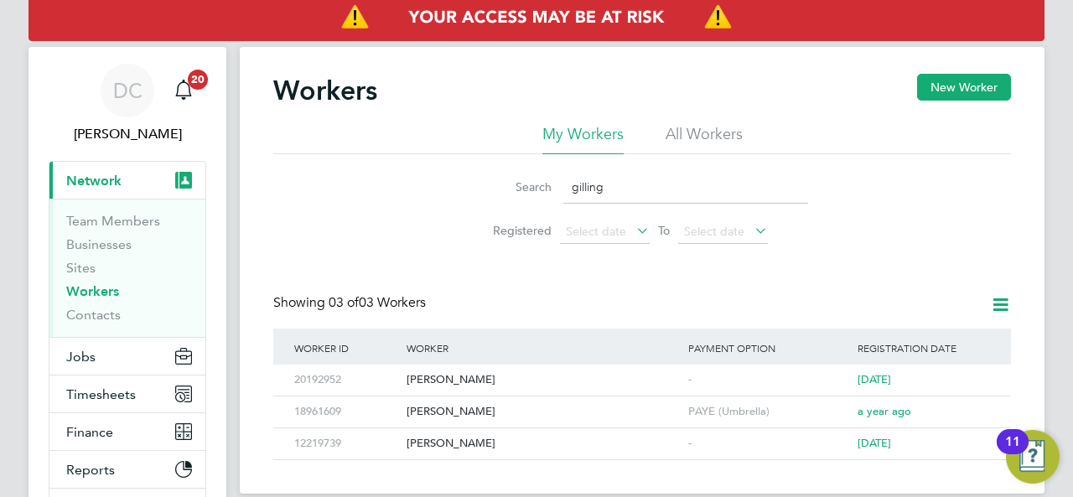
type input "gilling"
click at [943, 93] on button "New Worker" at bounding box center [964, 87] width 94 height 27
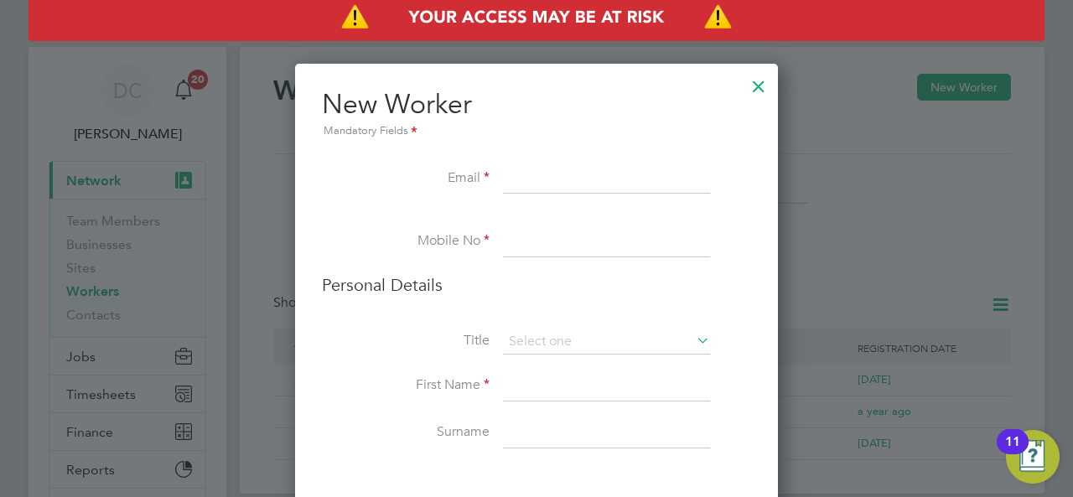
paste input "[EMAIL_ADDRESS][DOMAIN_NAME]"
type input "[EMAIL_ADDRESS][DOMAIN_NAME]"
paste input "07568705757"
type input "07568705757"
click at [553, 350] on input at bounding box center [606, 342] width 207 height 25
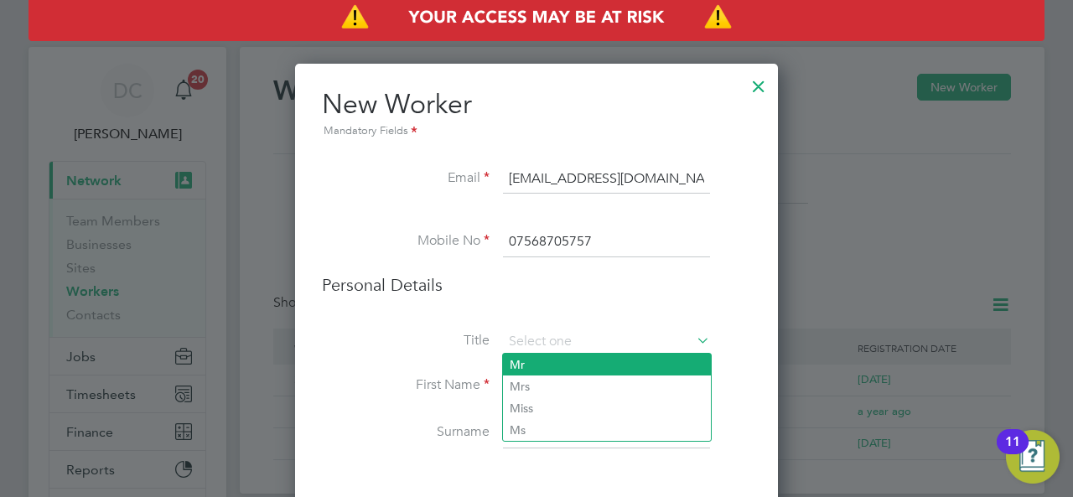
click at [541, 371] on li "Mr" at bounding box center [607, 365] width 208 height 22
type input "Mr"
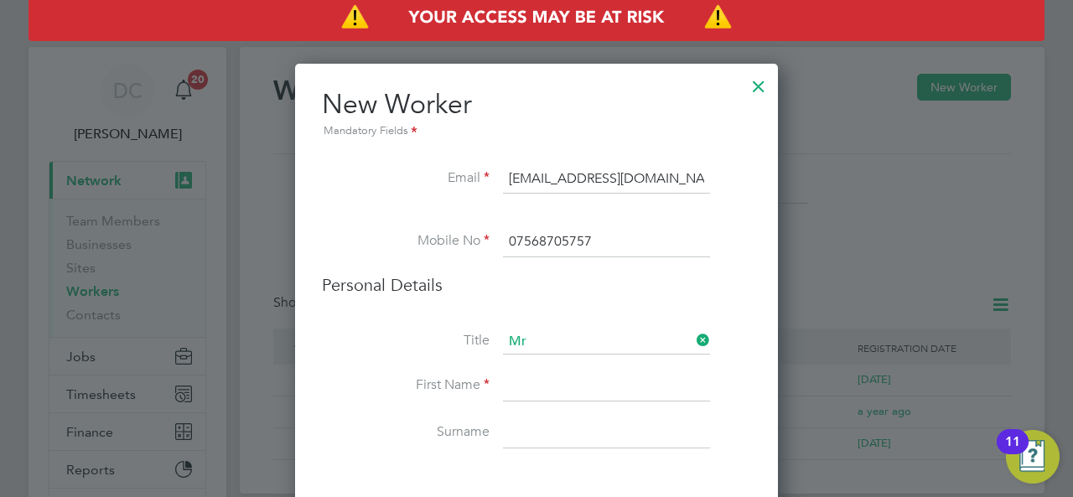
click at [537, 380] on input at bounding box center [606, 386] width 207 height 30
type input "[PERSON_NAME] [PERSON_NAME]"
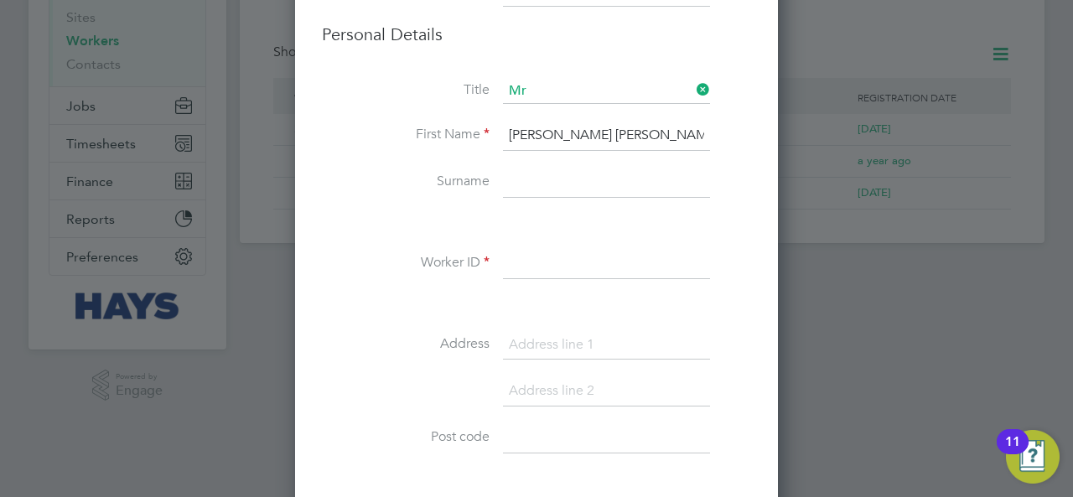
scroll to position [252, 0]
type input "Gillingwater"
paste input "20745527"
type input "20745527"
paste input "[STREET_ADDRESS][PERSON_NAME]"
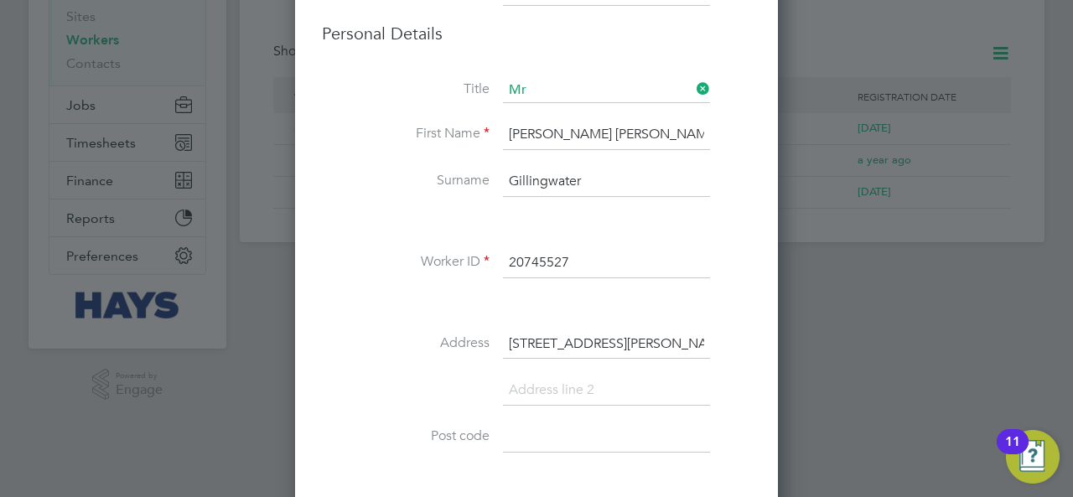
type input "[STREET_ADDRESS][PERSON_NAME]"
paste input "Whitstable"
type input "Whitstable"
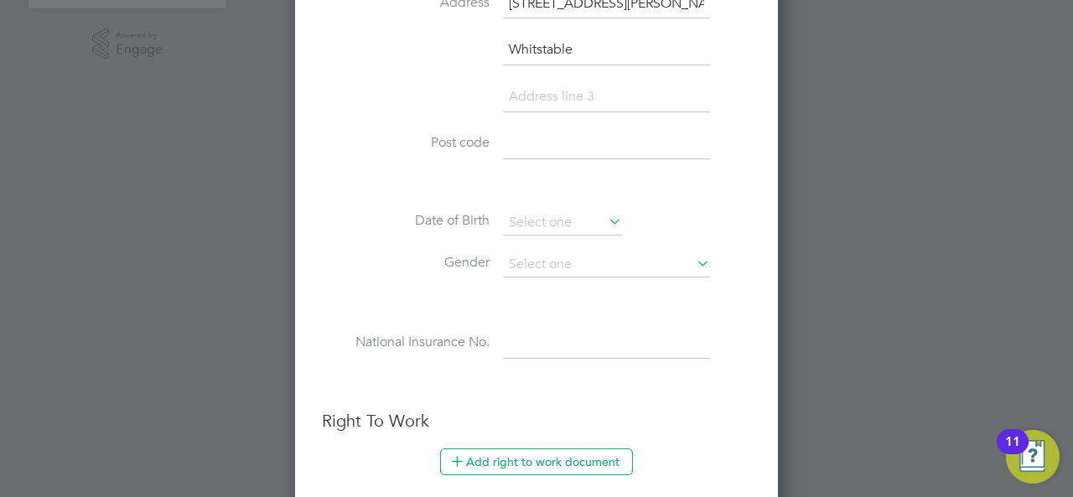
scroll to position [671, 0]
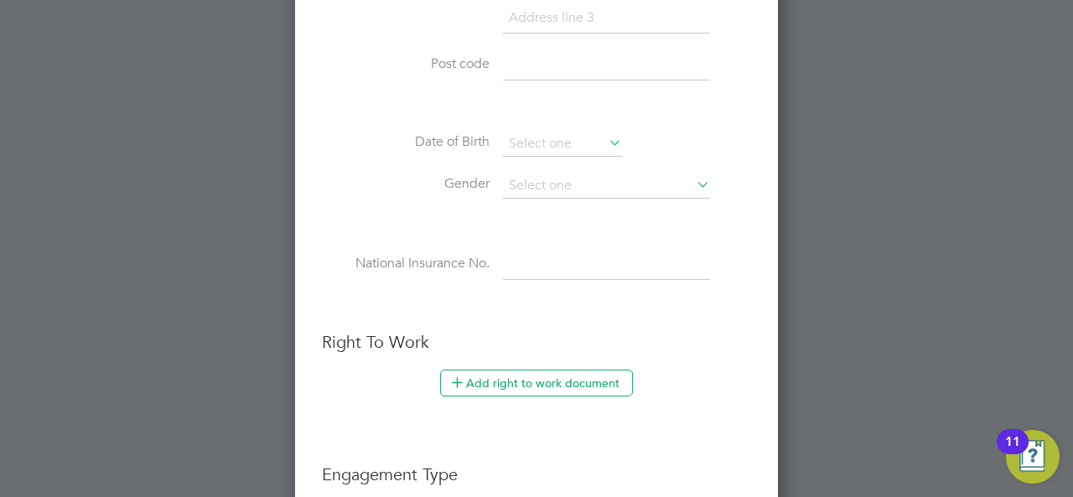
paste input "CT5 1SW"
type input "CT5 1SW"
click at [580, 143] on input at bounding box center [562, 144] width 119 height 25
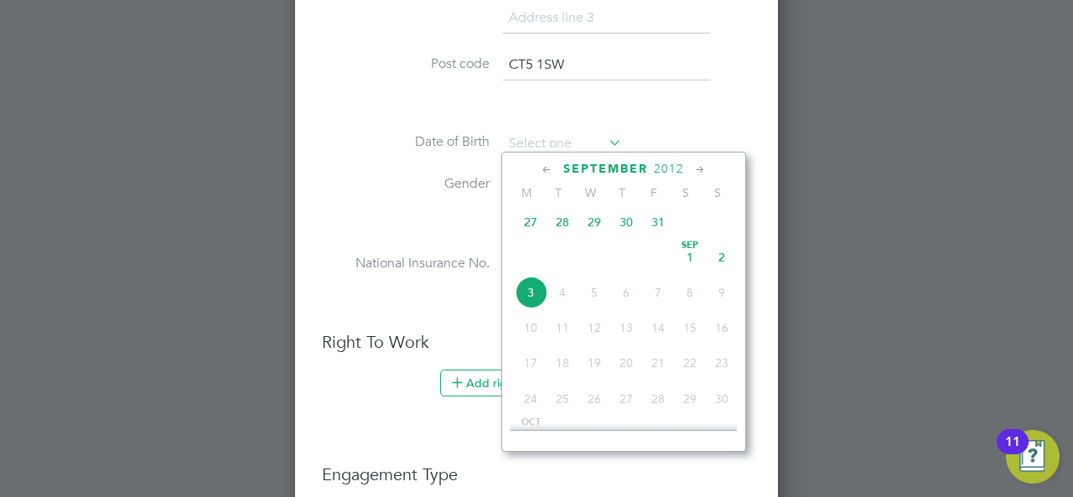
click at [577, 167] on span "September" at bounding box center [605, 169] width 85 height 14
click at [642, 174] on span "September" at bounding box center [605, 169] width 85 height 14
click at [672, 172] on span "2025" at bounding box center [669, 169] width 30 height 14
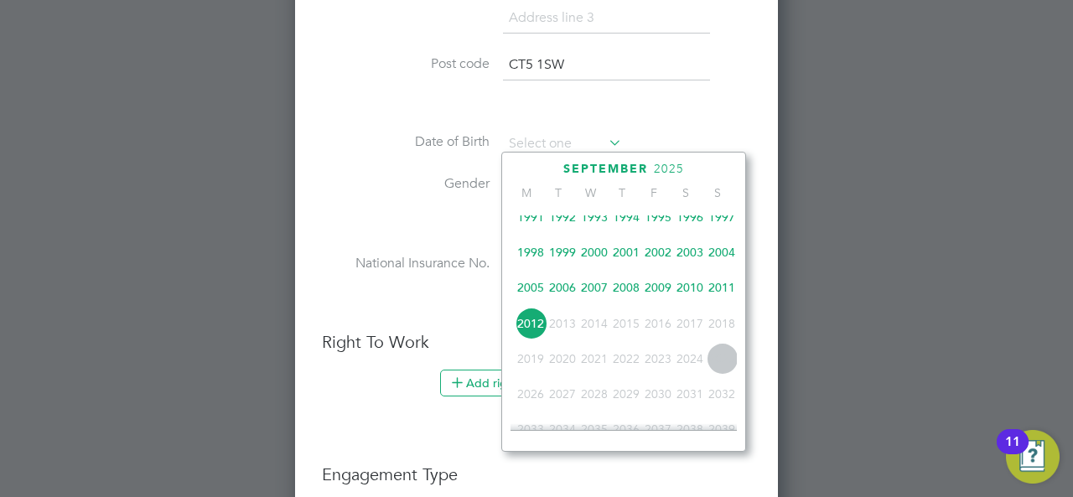
click at [595, 296] on span "2007" at bounding box center [595, 288] width 32 height 32
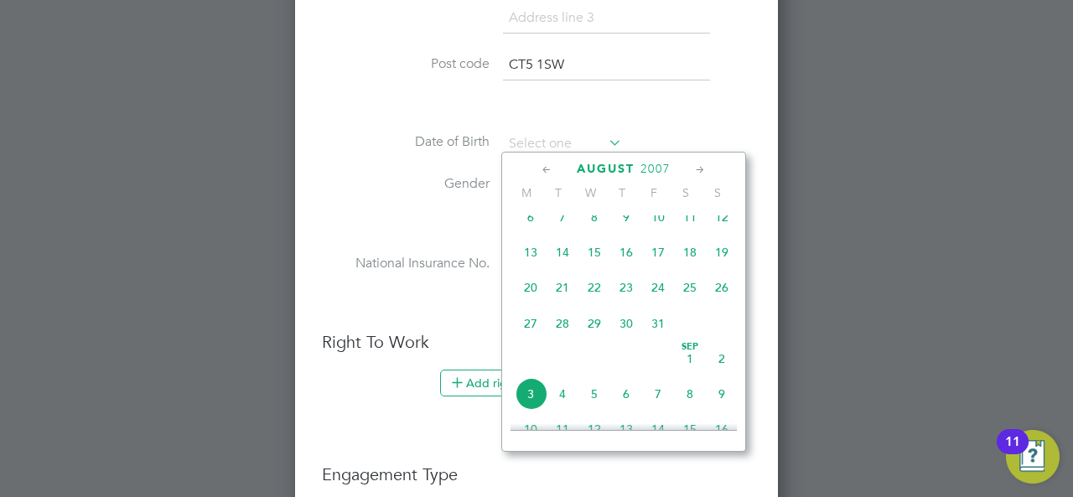
click at [542, 172] on icon at bounding box center [547, 170] width 16 height 18
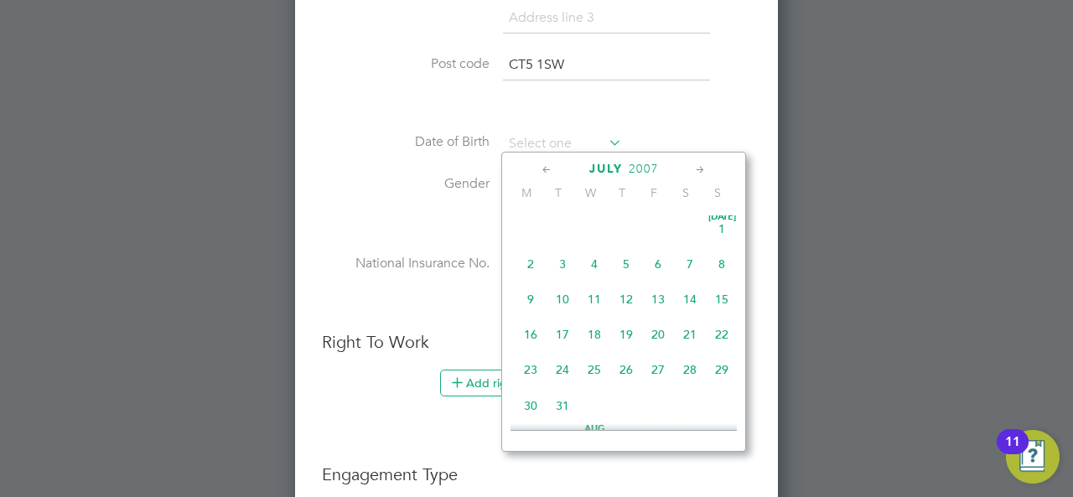
click at [542, 172] on icon at bounding box center [547, 170] width 16 height 18
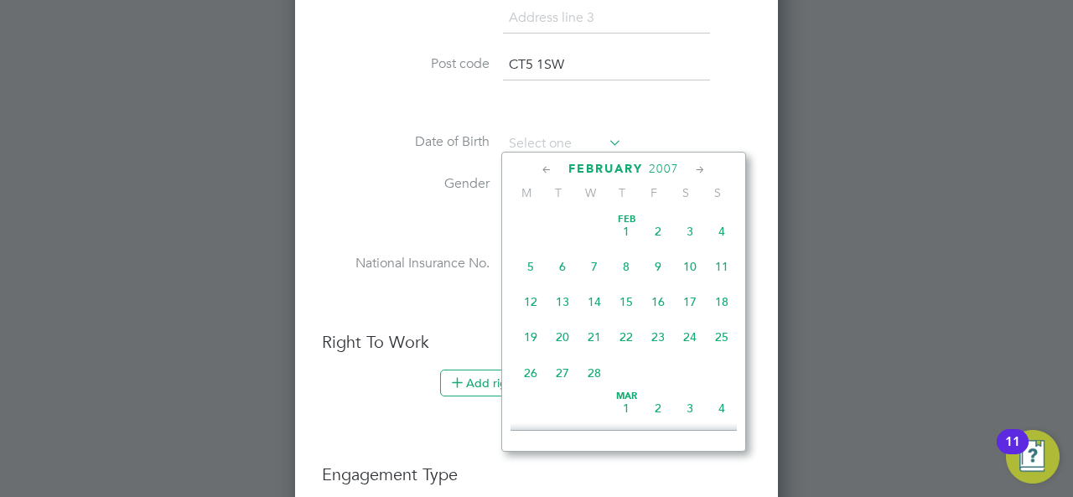
click at [532, 267] on span "5" at bounding box center [531, 267] width 32 height 32
type input "[DATE]"
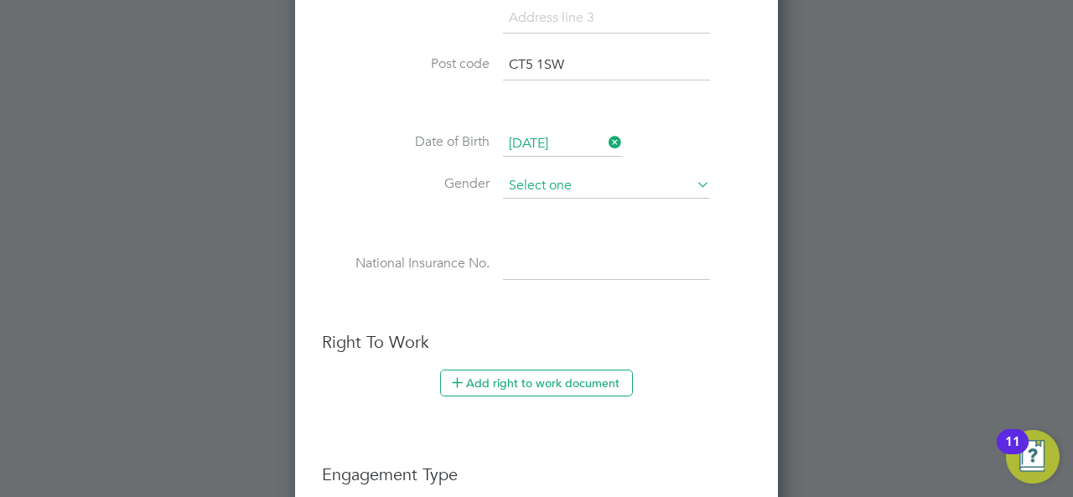
click at [547, 174] on input at bounding box center [606, 186] width 207 height 25
click at [547, 211] on li "[DEMOGRAPHIC_DATA]" at bounding box center [607, 205] width 208 height 22
type input "[DEMOGRAPHIC_DATA]"
paste input "PL792996A"
type input "PL 79 29 96 A"
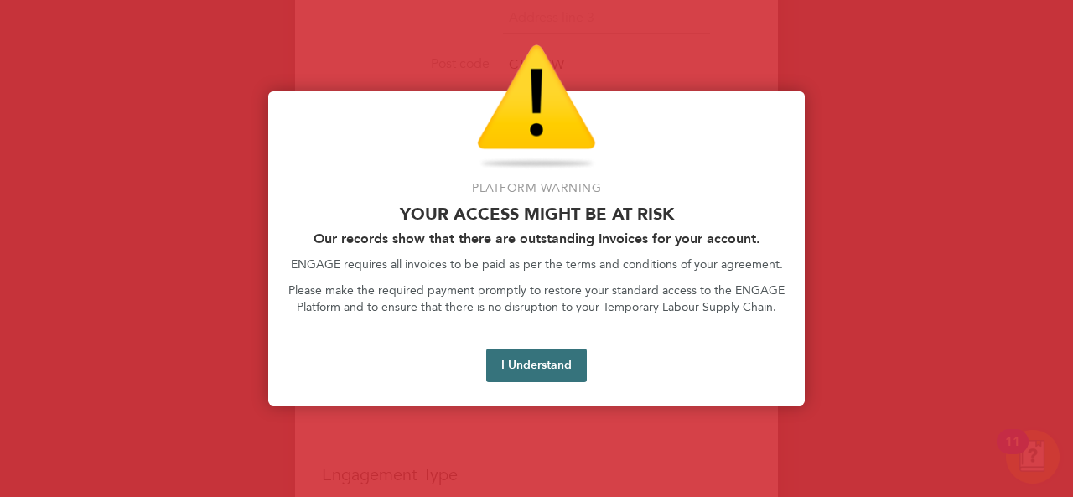
click at [551, 380] on button "I Understand" at bounding box center [536, 366] width 101 height 34
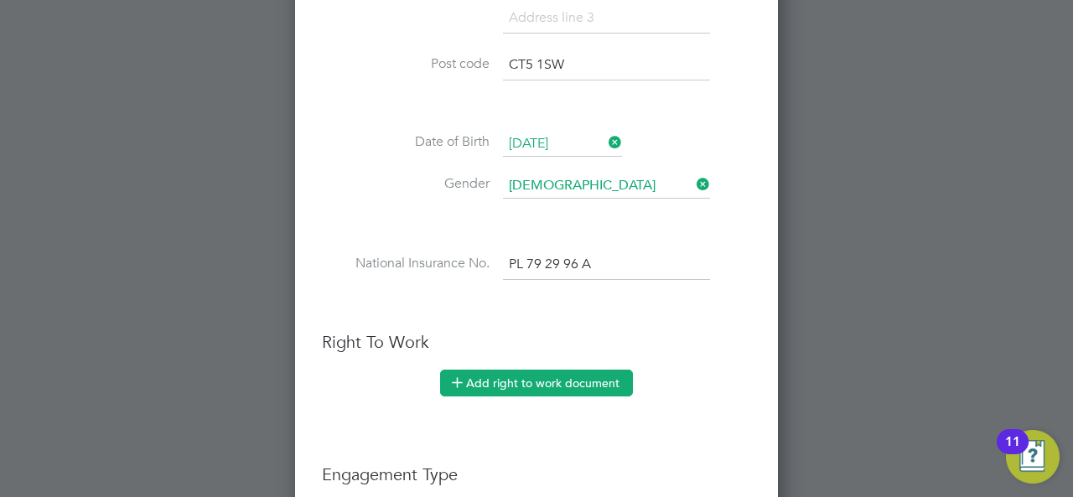
click at [549, 371] on button "Add right to work document" at bounding box center [536, 383] width 193 height 27
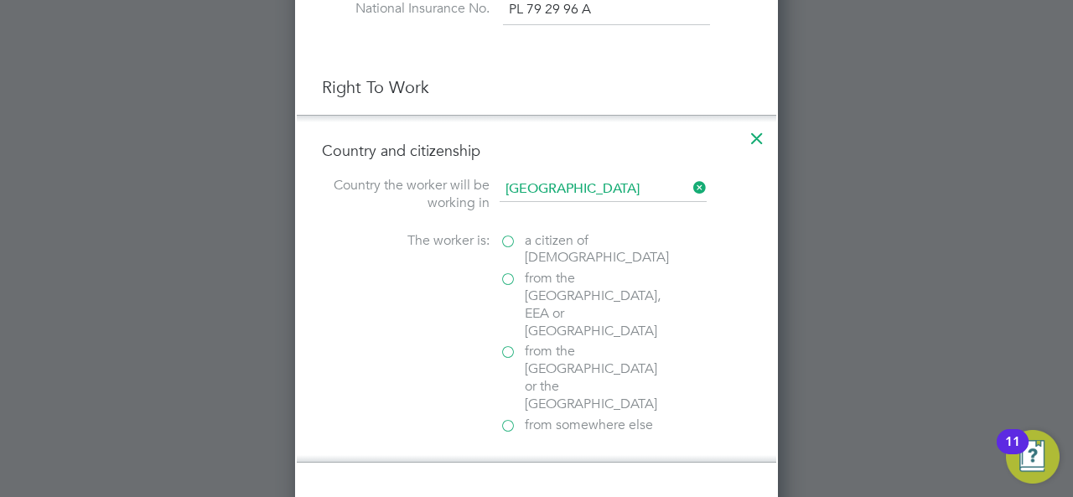
scroll to position [950, 0]
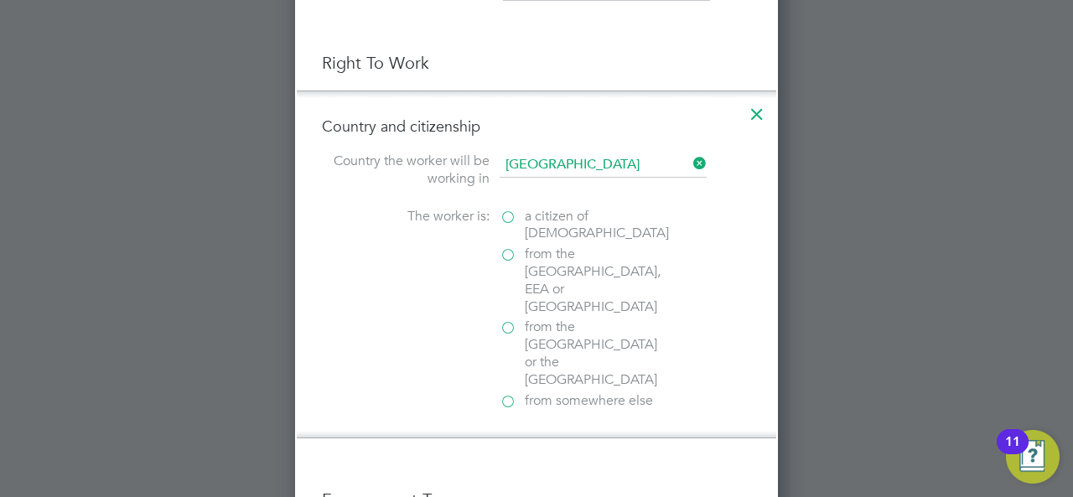
click at [508, 208] on label "a citizen of [DEMOGRAPHIC_DATA]" at bounding box center [584, 225] width 168 height 35
click at [0, 0] on input "a citizen of [DEMOGRAPHIC_DATA]" at bounding box center [0, 0] width 0 height 0
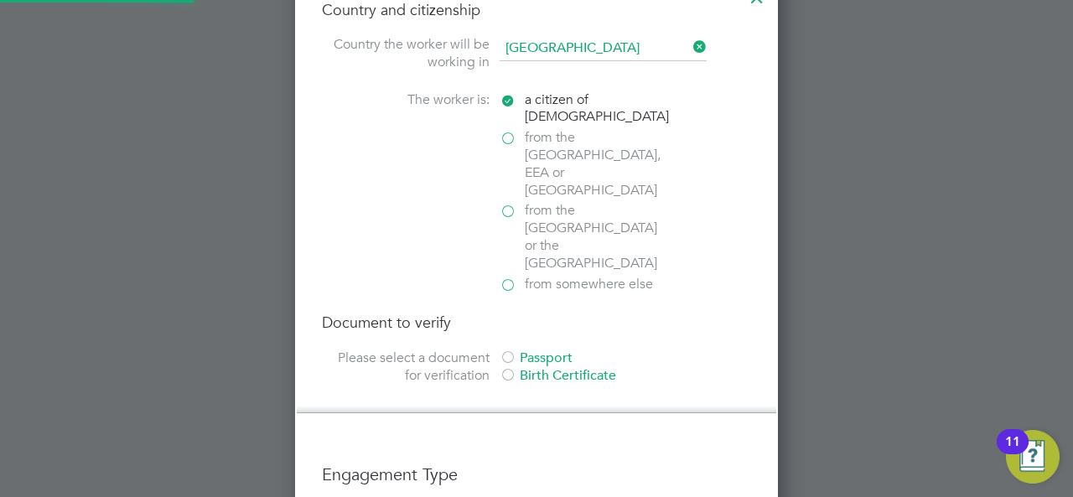
scroll to position [1090, 0]
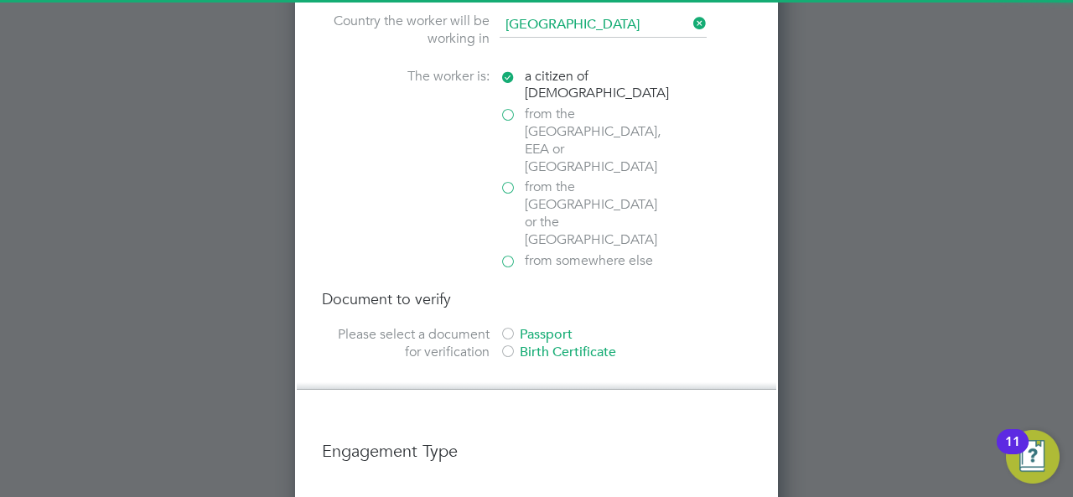
click at [509, 327] on div at bounding box center [508, 335] width 17 height 17
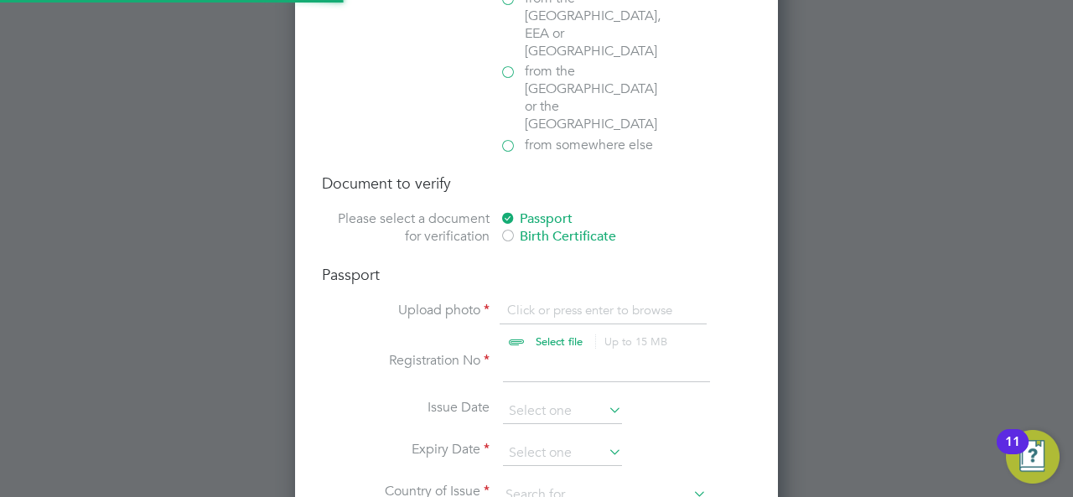
scroll to position [1229, 0]
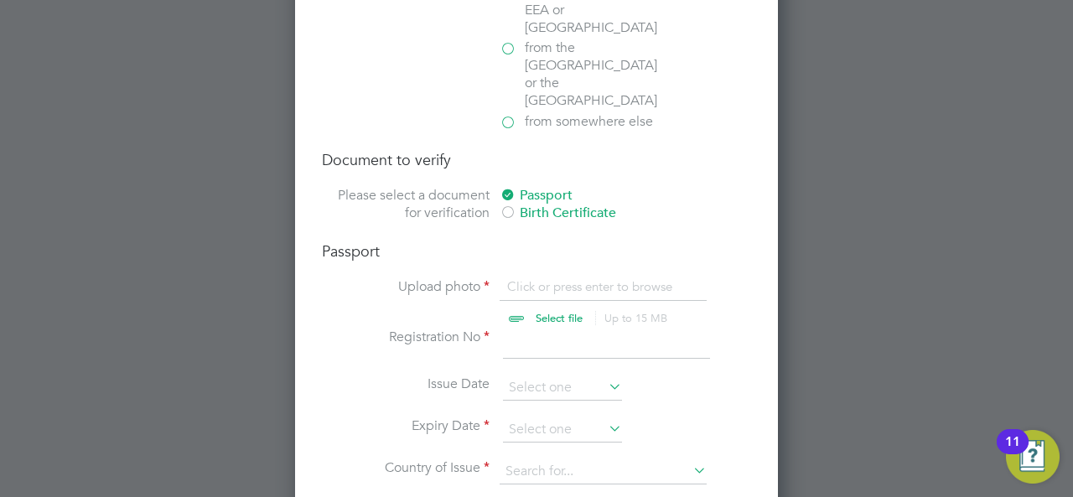
click at [544, 278] on input "file" at bounding box center [575, 303] width 263 height 50
type input "C:\fakepath\[PERSON_NAME] PP.pdf"
click at [523, 329] on input at bounding box center [606, 344] width 207 height 30
type input "1"
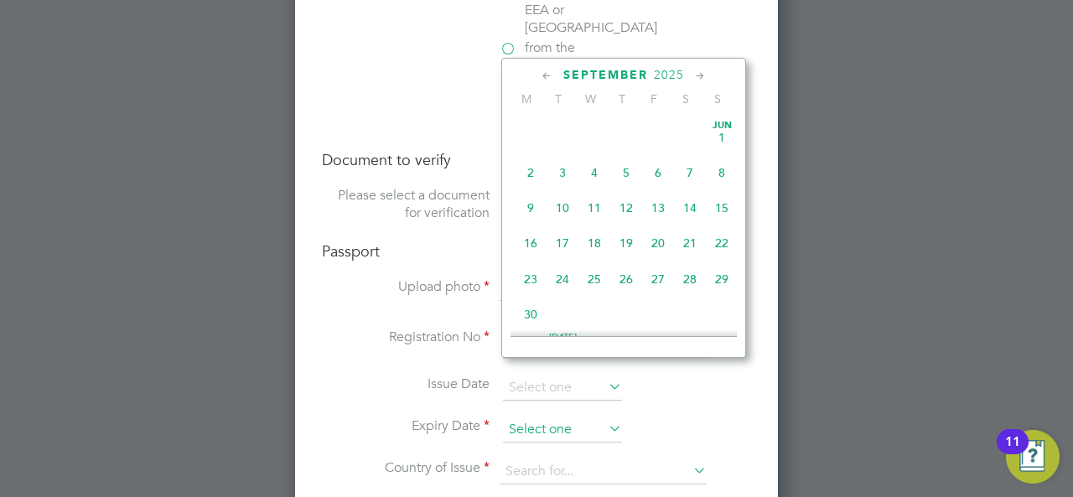
click at [543, 418] on input at bounding box center [562, 430] width 119 height 25
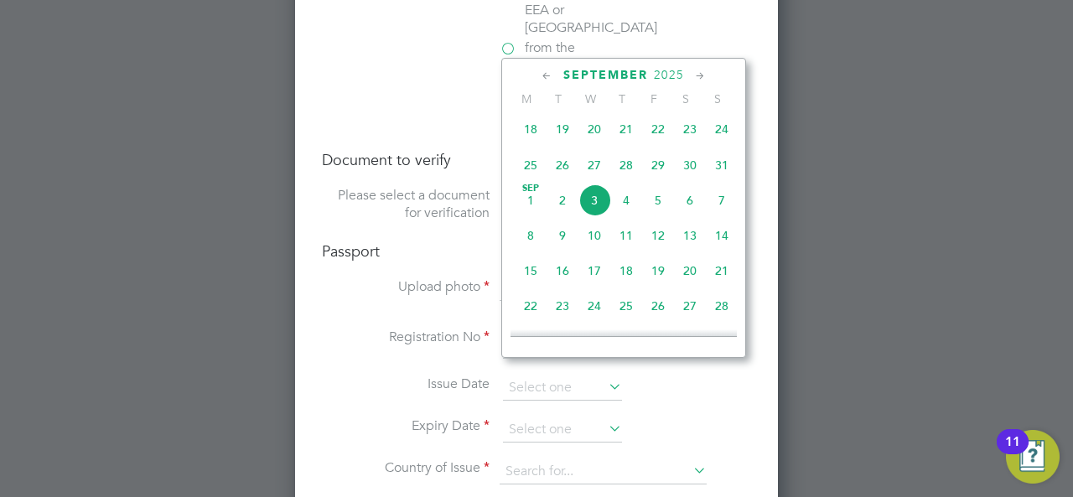
click at [665, 73] on span "2025" at bounding box center [669, 75] width 30 height 14
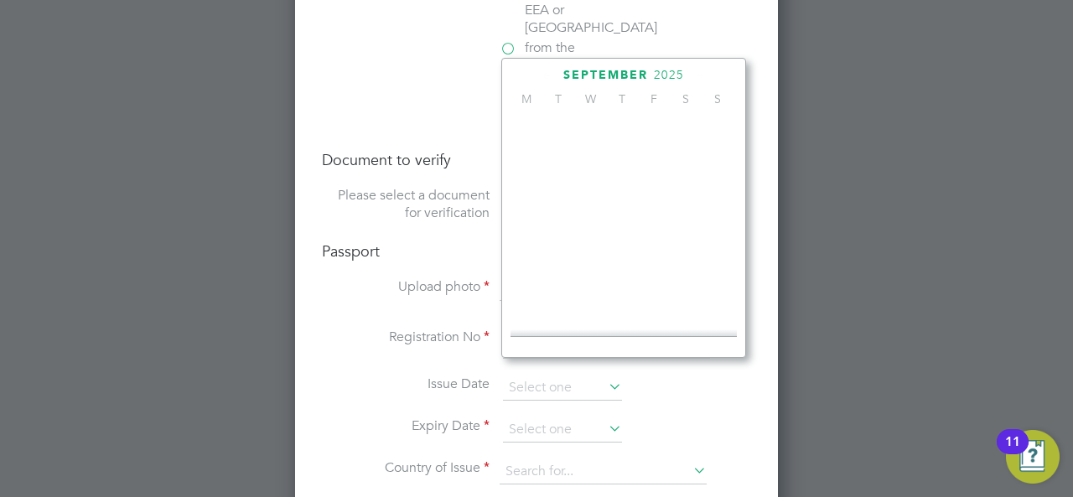
scroll to position [439, 0]
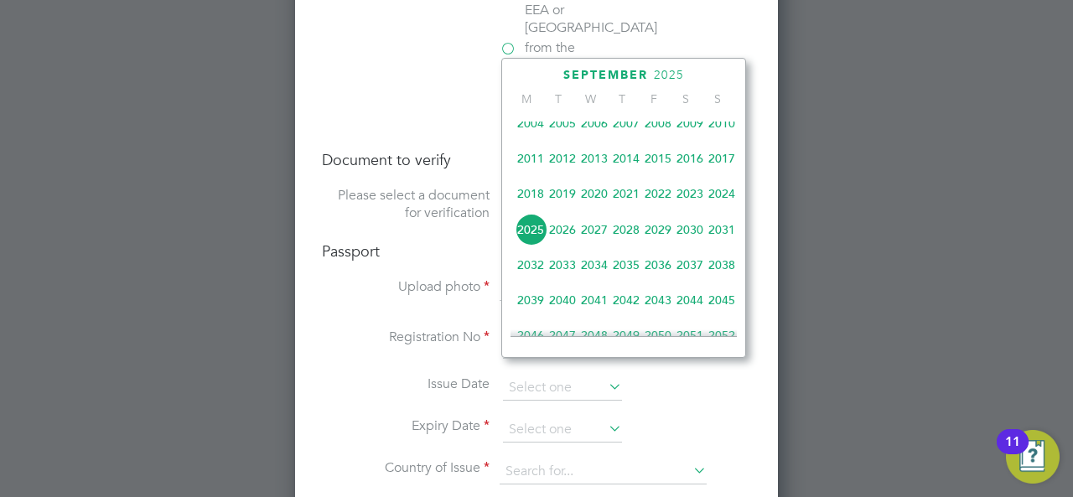
click at [588, 278] on span "2034" at bounding box center [595, 265] width 32 height 32
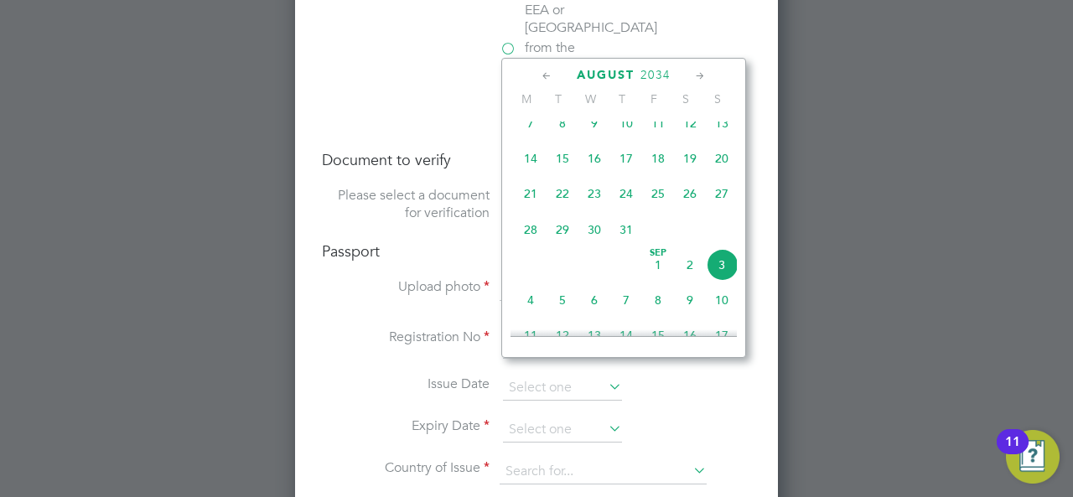
click at [548, 77] on icon at bounding box center [547, 76] width 16 height 18
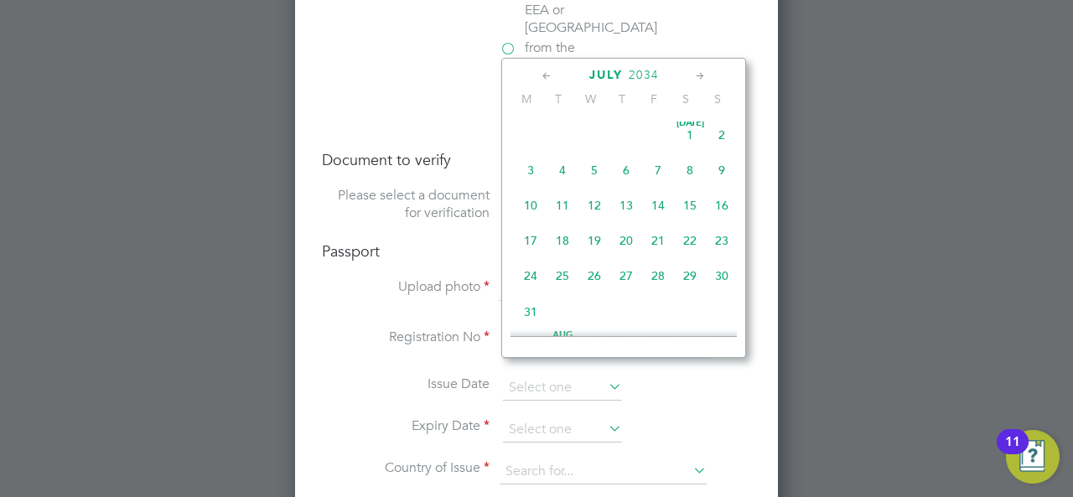
click at [548, 77] on icon at bounding box center [547, 76] width 16 height 18
click at [589, 209] on span "15" at bounding box center [595, 208] width 32 height 32
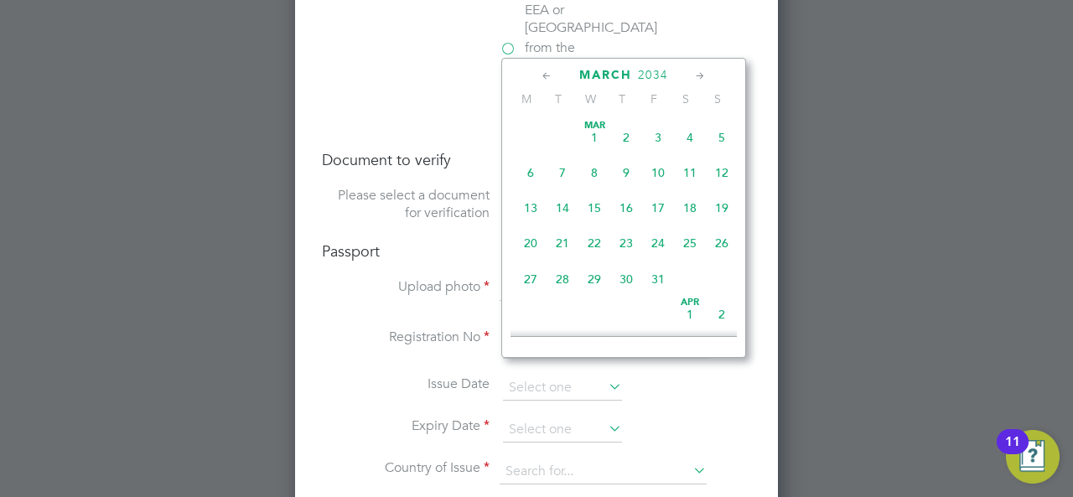
type input "[DATE]"
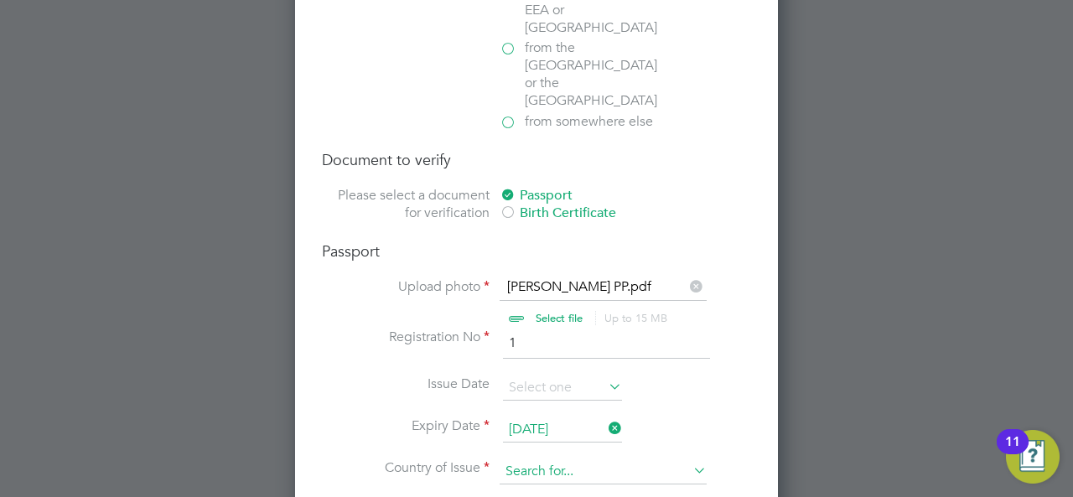
click at [563, 459] on input at bounding box center [603, 471] width 207 height 25
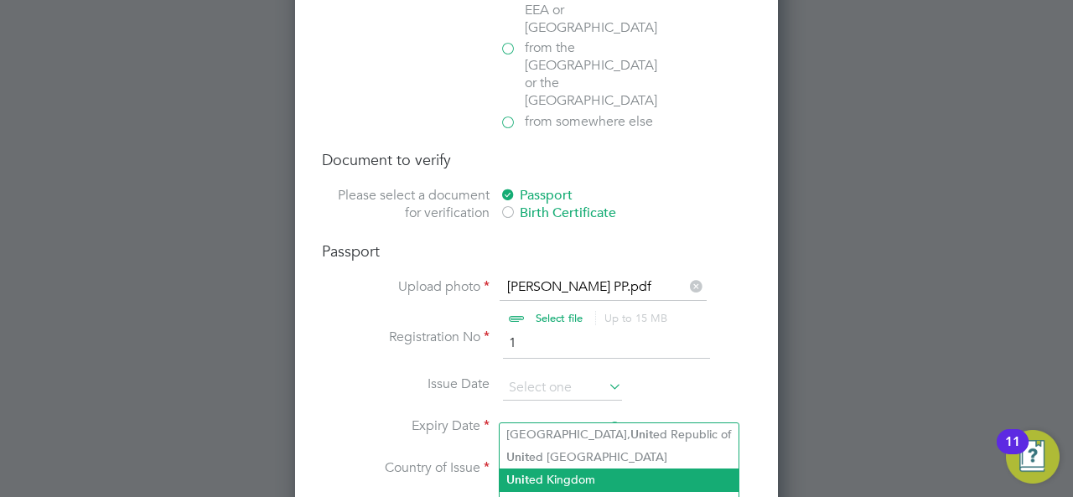
click at [574, 475] on li "Unit ed Kingdom" at bounding box center [619, 480] width 239 height 23
type input "[GEOGRAPHIC_DATA]"
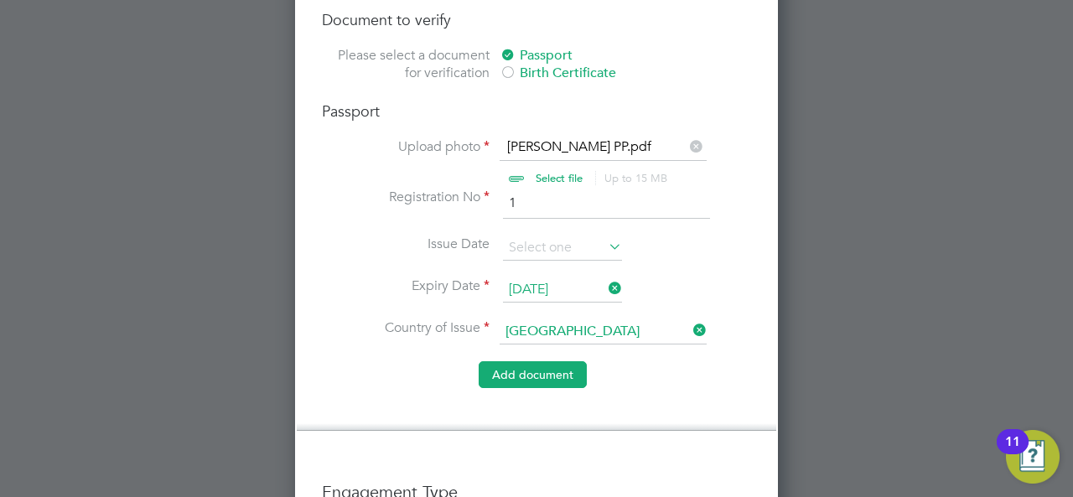
click at [522, 361] on button "Add document" at bounding box center [533, 374] width 108 height 27
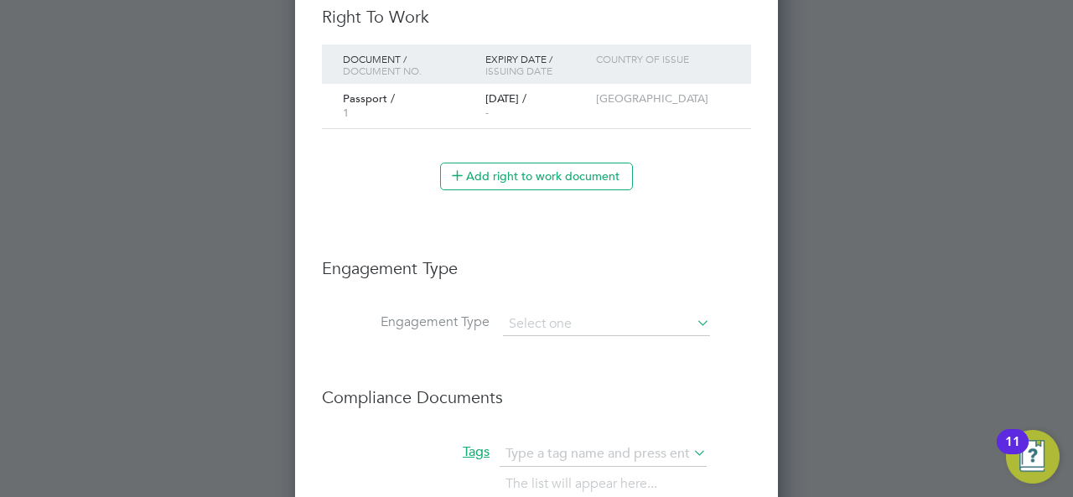
scroll to position [1135, 0]
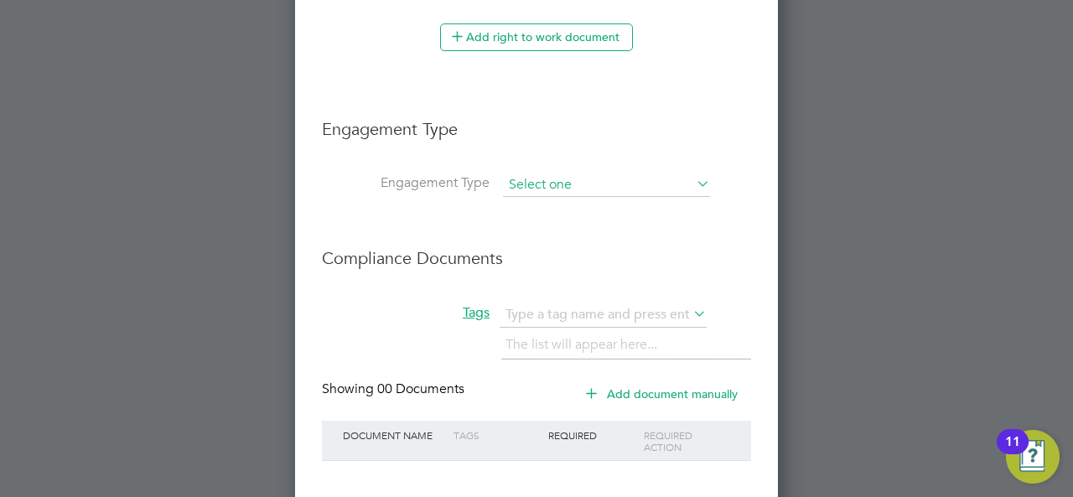
click at [581, 174] on input at bounding box center [606, 185] width 207 height 23
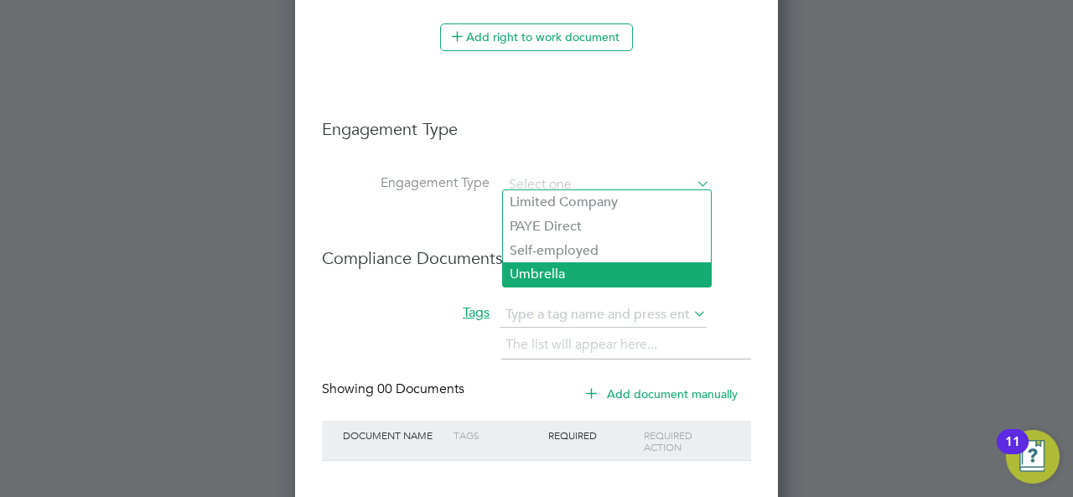
click at [538, 271] on li "Umbrella" at bounding box center [607, 274] width 208 height 24
type input "Umbrella"
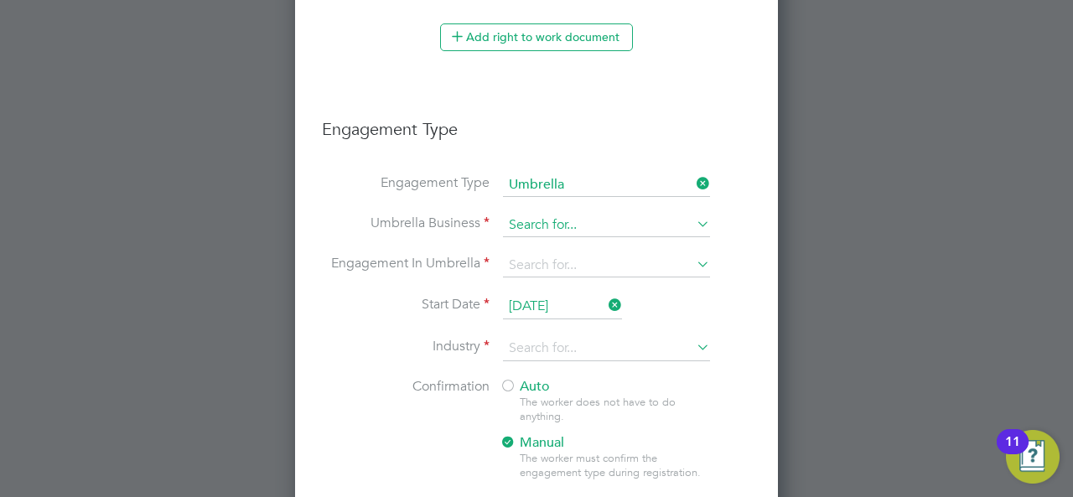
click at [543, 222] on input at bounding box center [606, 225] width 207 height 23
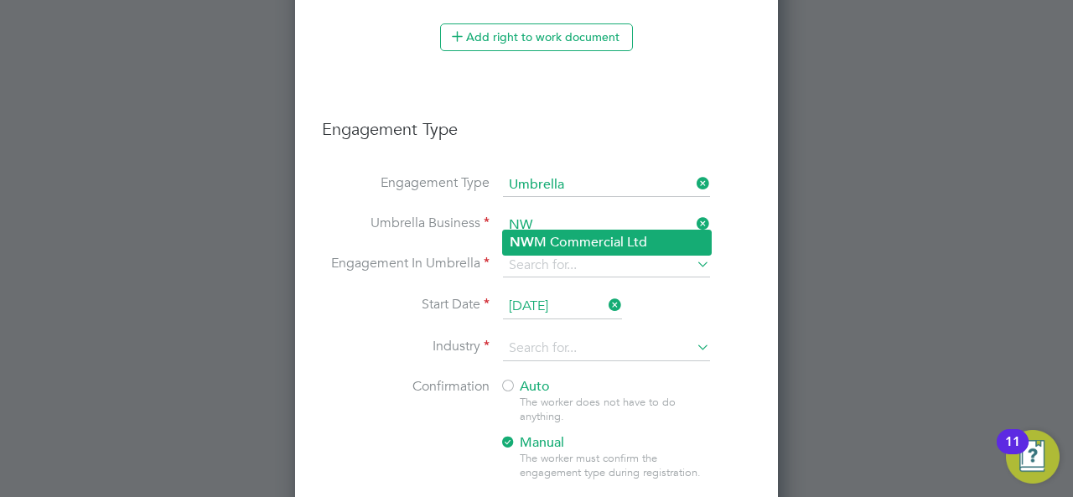
click at [552, 241] on li "NW M Commercial Ltd" at bounding box center [607, 243] width 208 height 24
type input "NWM Commercial Ltd"
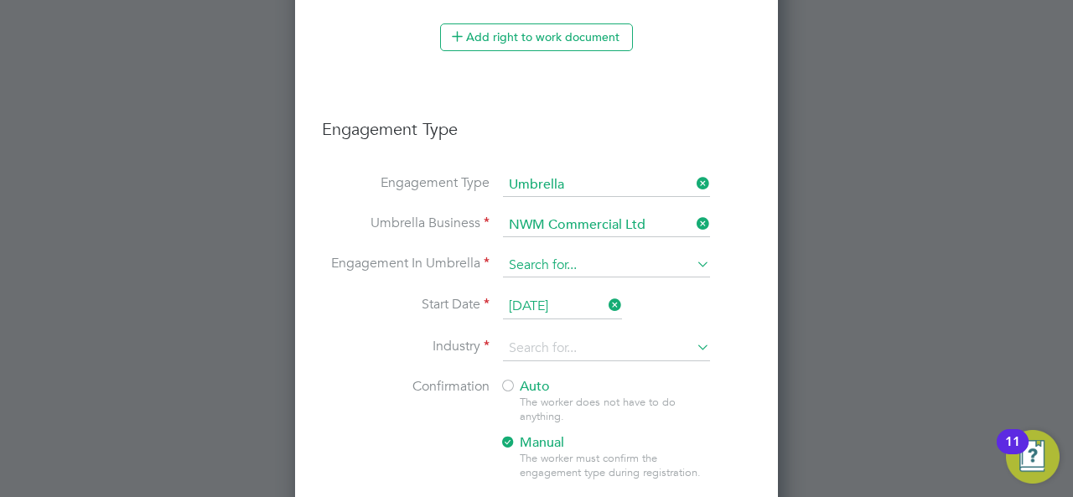
click at [547, 254] on input at bounding box center [606, 265] width 207 height 23
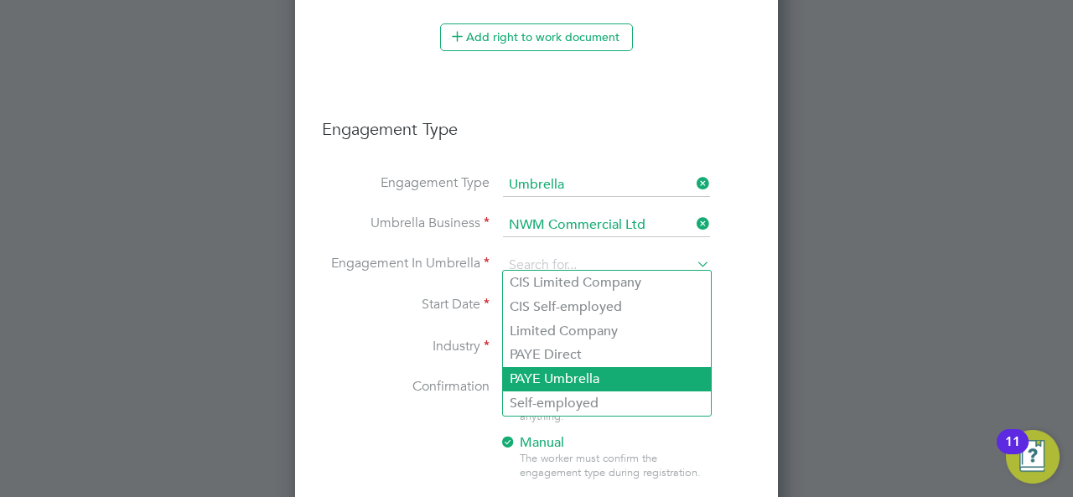
click at [563, 382] on li "PAYE Umbrella" at bounding box center [607, 379] width 208 height 24
type input "PAYE Umbrella"
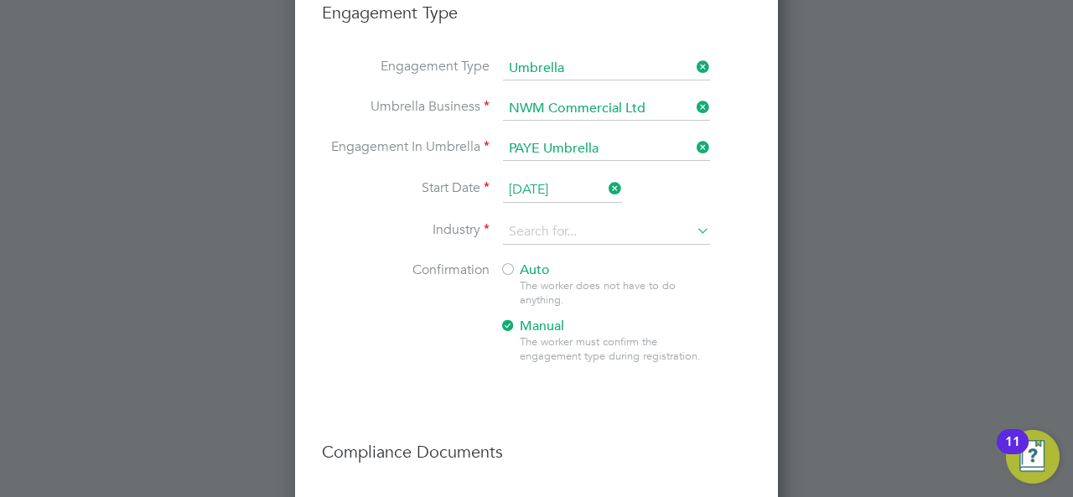
scroll to position [1275, 0]
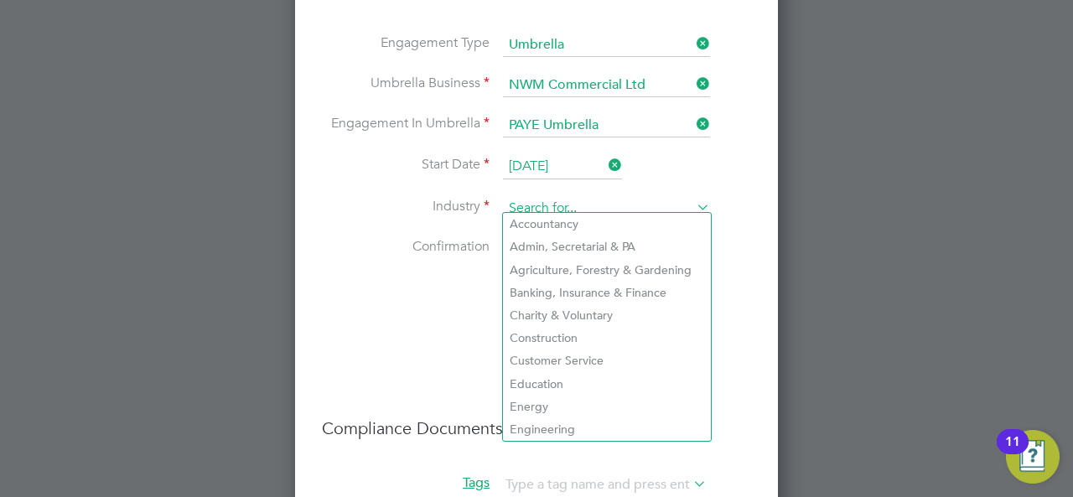
click at [561, 199] on input at bounding box center [606, 208] width 207 height 25
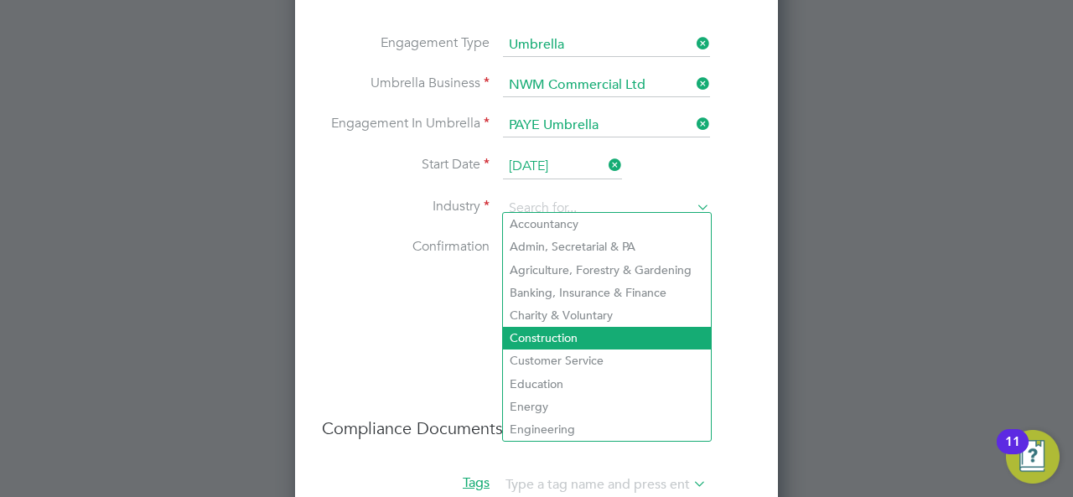
click at [544, 338] on li "Construction" at bounding box center [607, 338] width 208 height 23
type input "Construction"
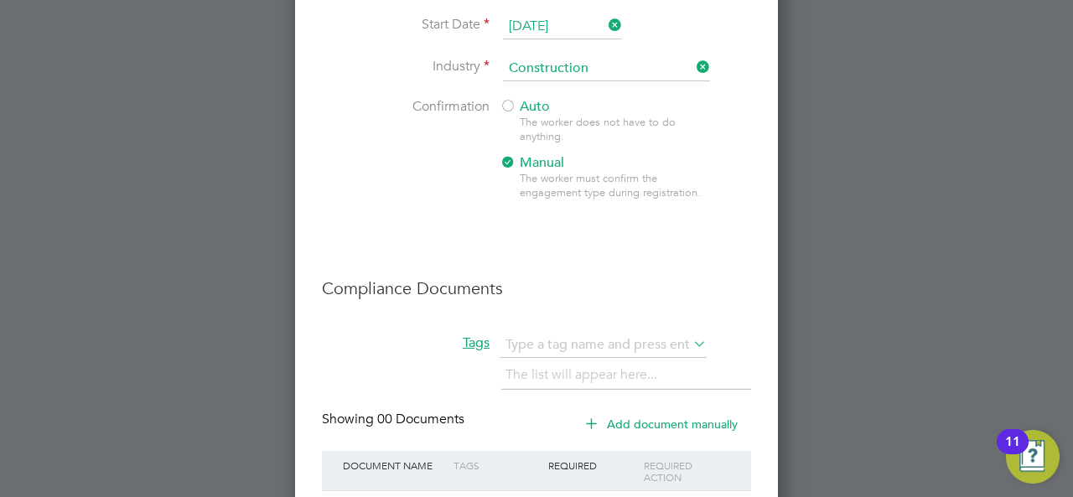
scroll to position [1528, 0]
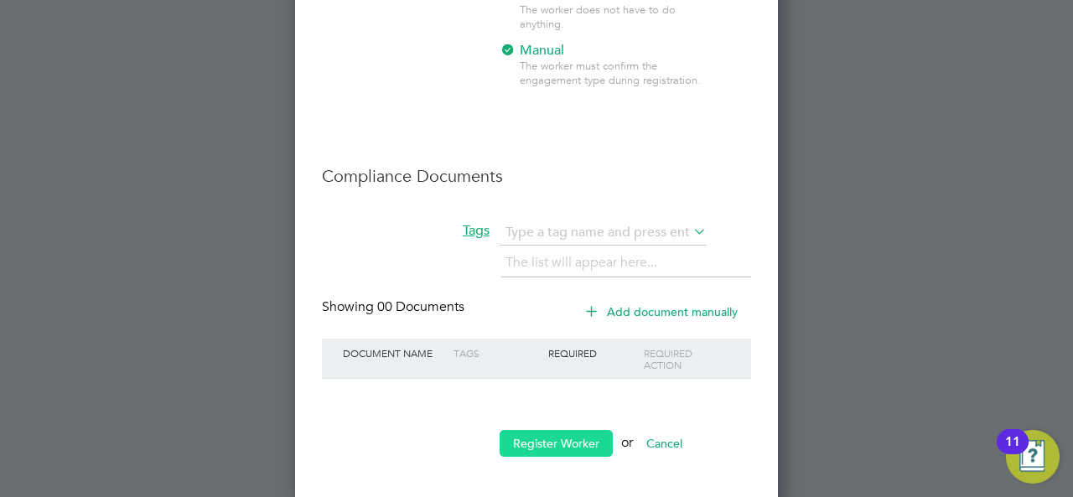
click at [570, 437] on button "Register Worker" at bounding box center [556, 443] width 113 height 27
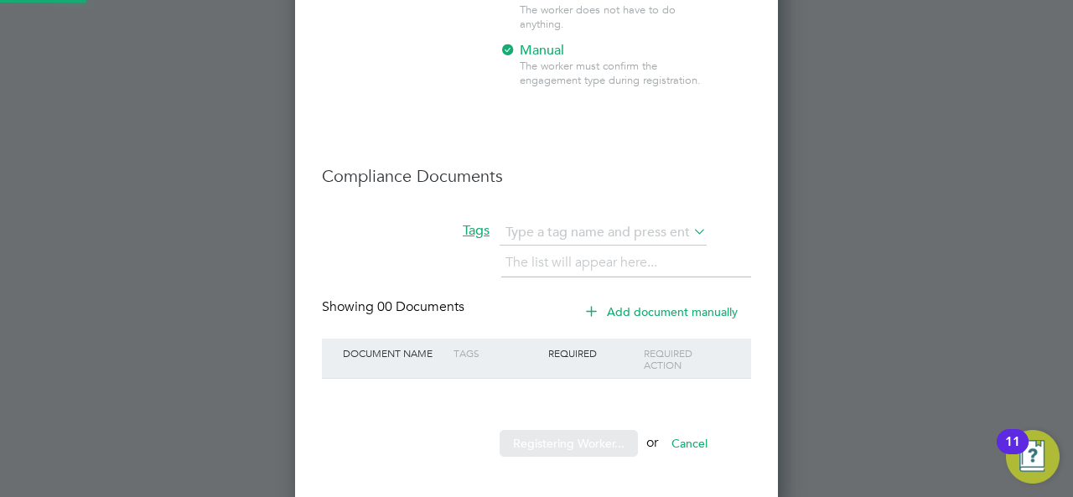
scroll to position [0, 0]
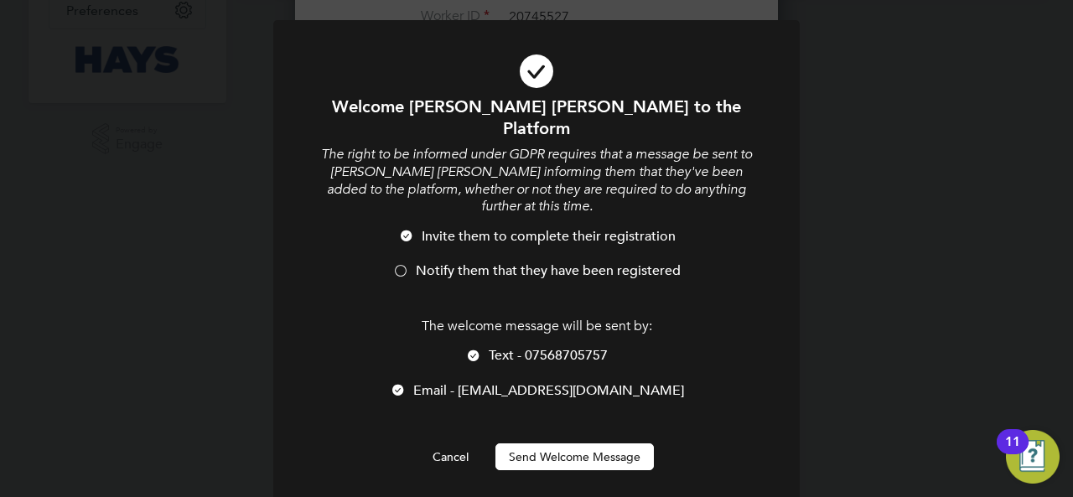
click at [574, 444] on button "Send Welcome Message" at bounding box center [575, 457] width 158 height 27
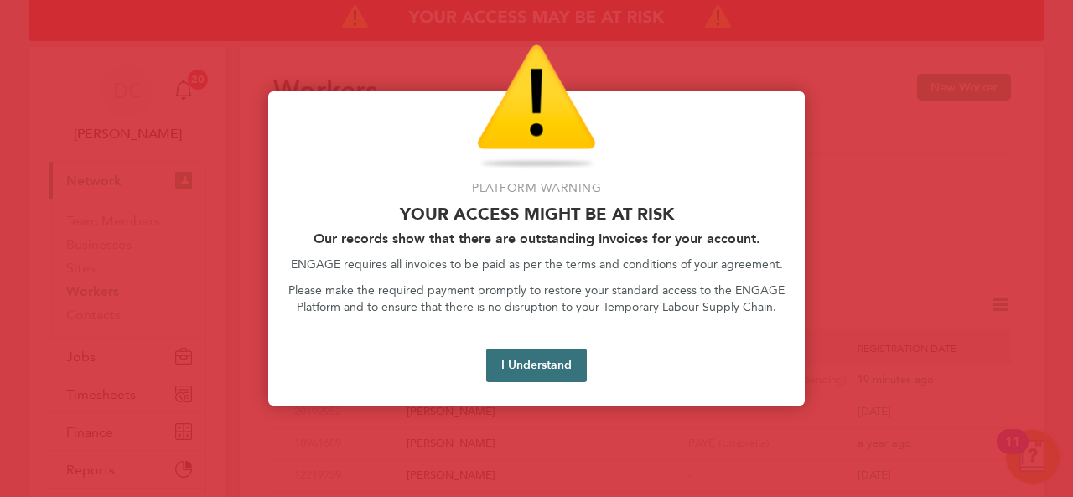
click at [567, 376] on button "I Understand" at bounding box center [536, 366] width 101 height 34
click at [531, 372] on button "I Understand" at bounding box center [536, 366] width 101 height 34
